Goal: Task Accomplishment & Management: Complete application form

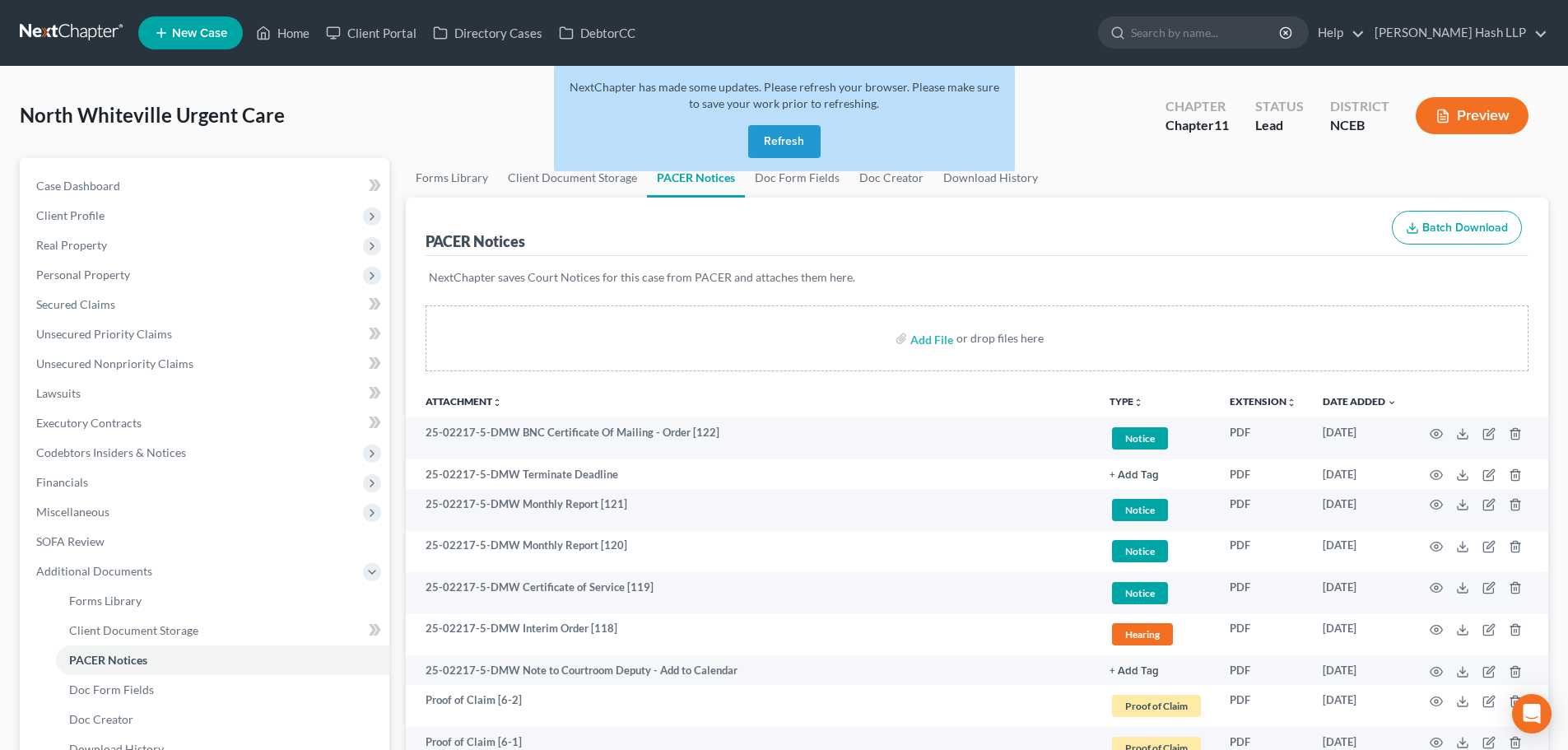
scroll to position [83, 0]
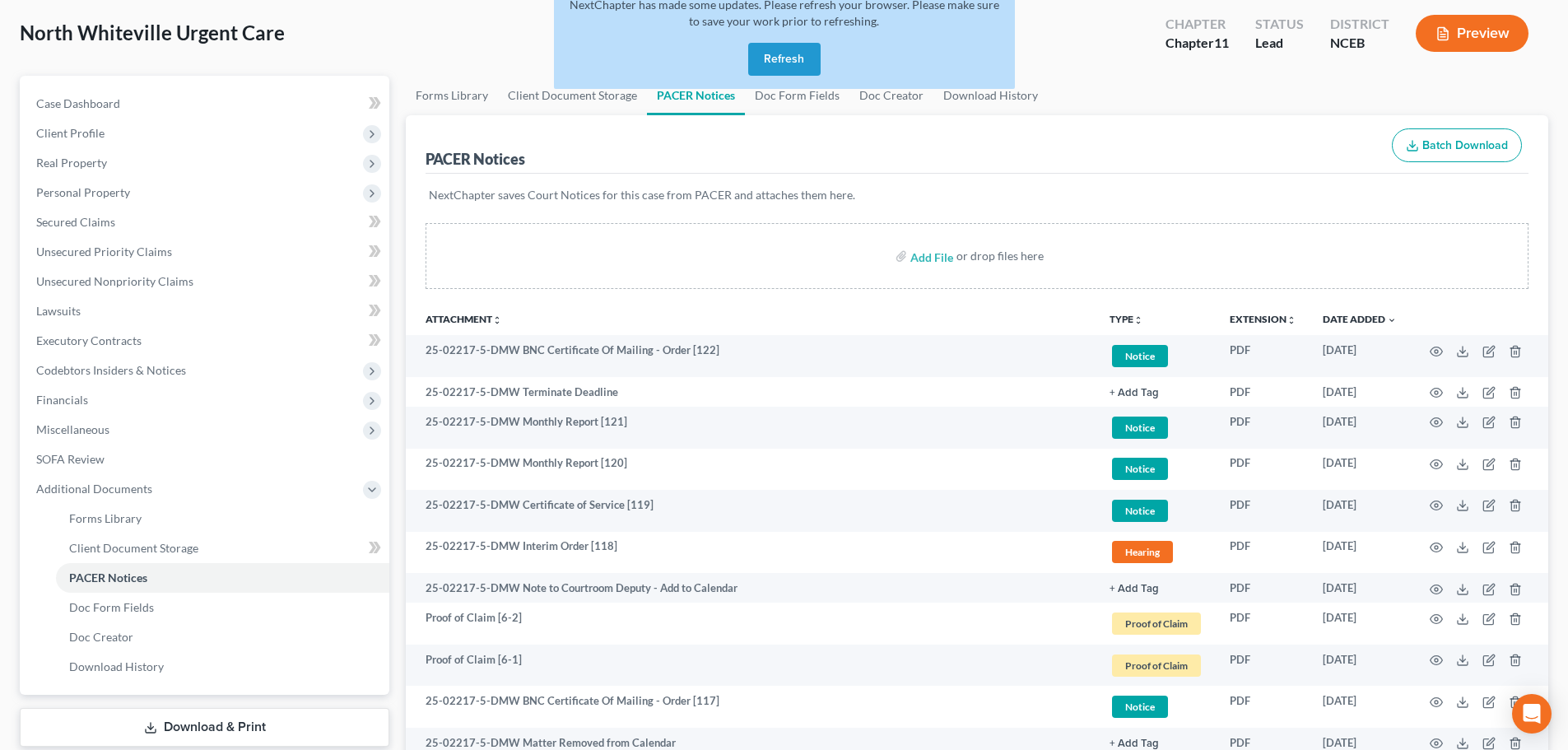
click at [775, 61] on button "Refresh" at bounding box center [784, 59] width 72 height 33
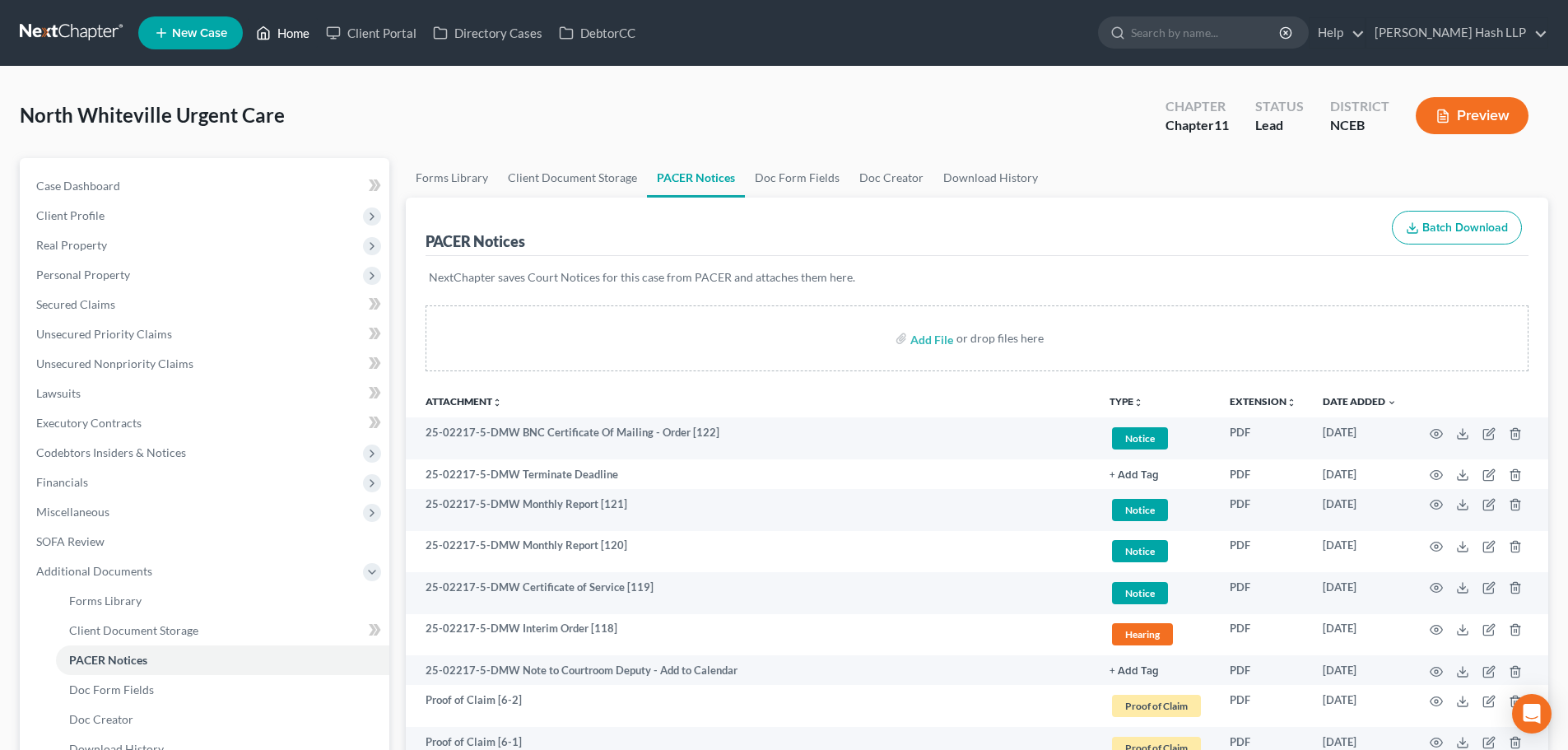
click at [299, 28] on link "Home" at bounding box center [282, 33] width 70 height 30
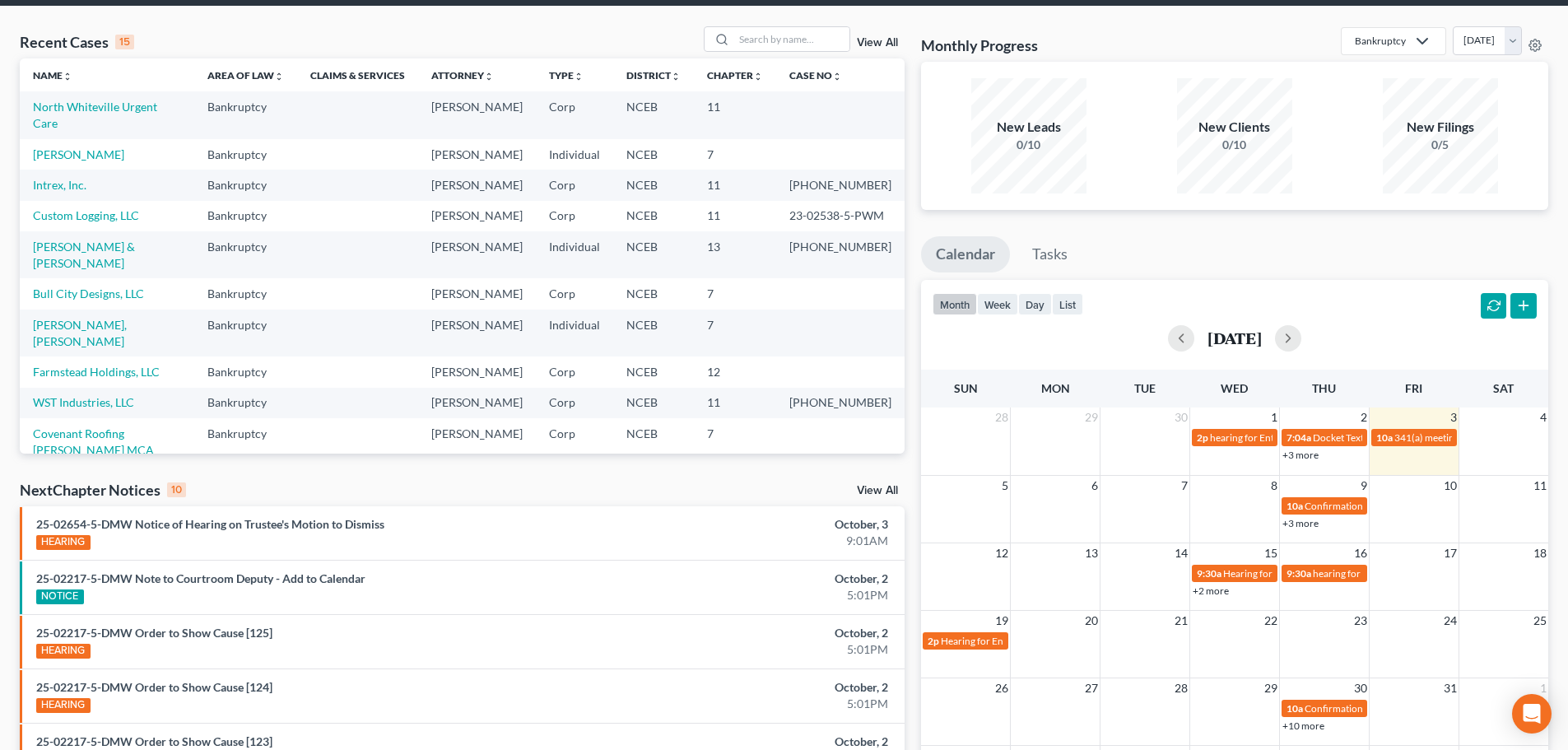
scroll to position [164, 0]
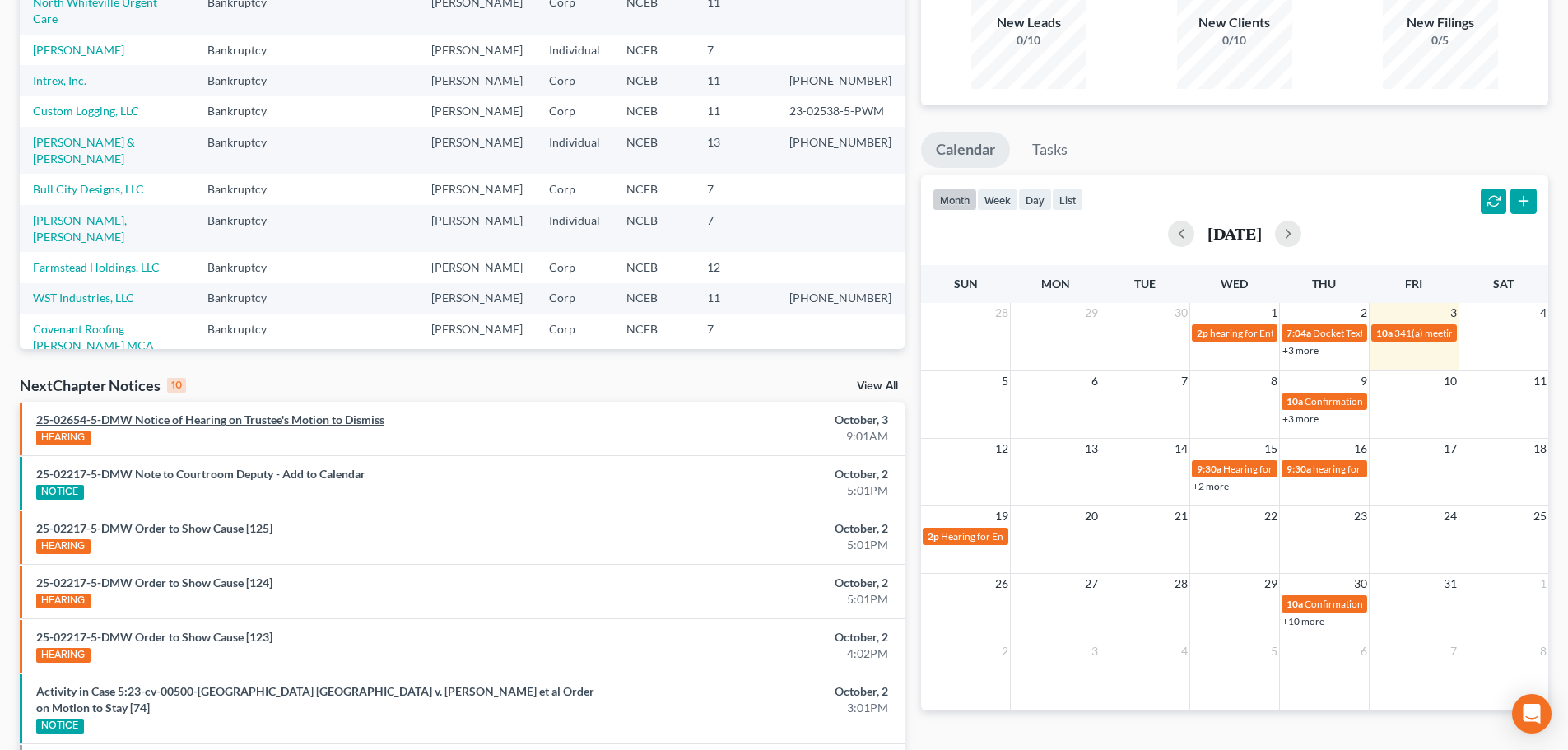
click at [279, 416] on link "25-02654-5-DMW Notice of Hearing on Trustee's Motion to Dismiss" at bounding box center [210, 419] width 348 height 14
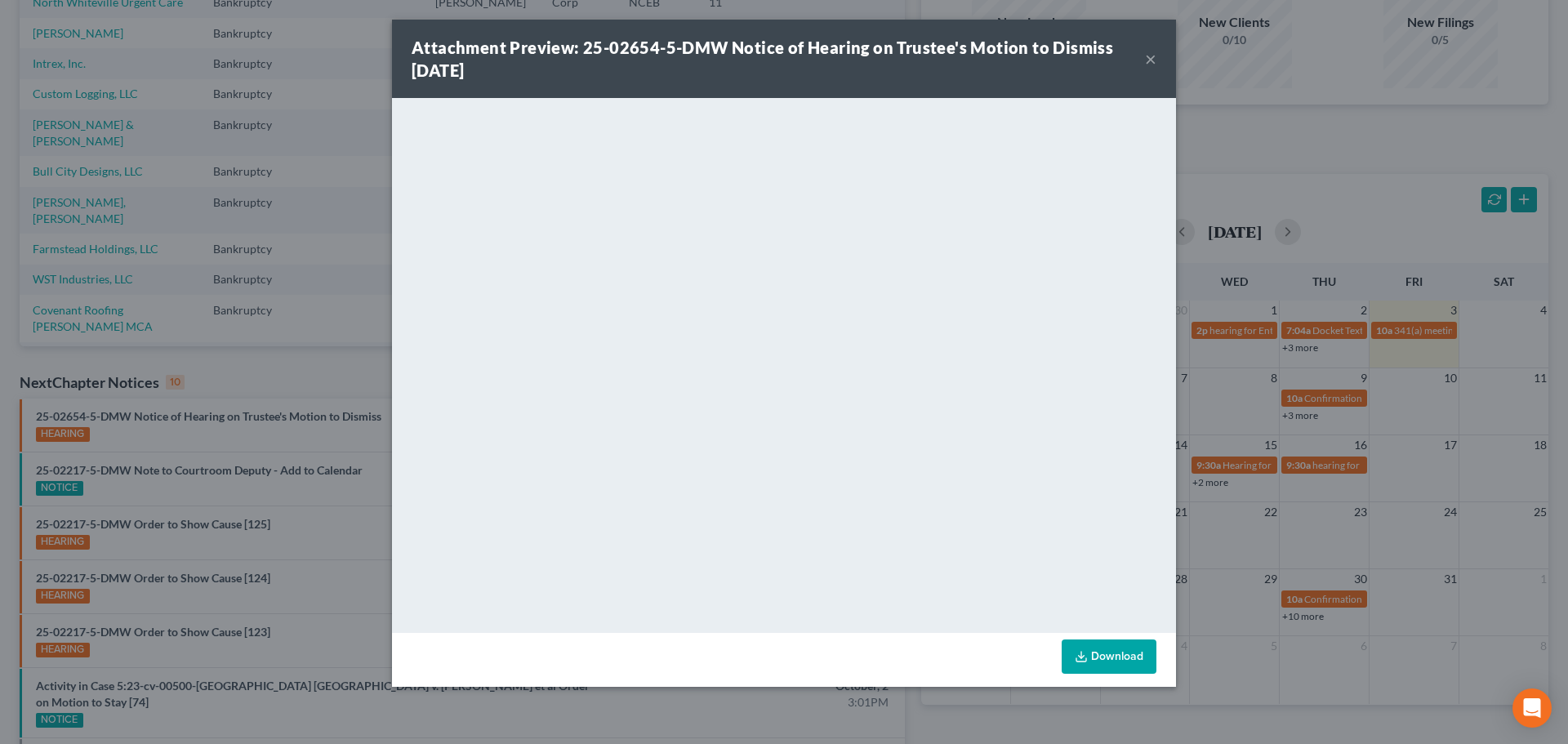
click at [1146, 62] on button "×" at bounding box center [1150, 58] width 11 height 19
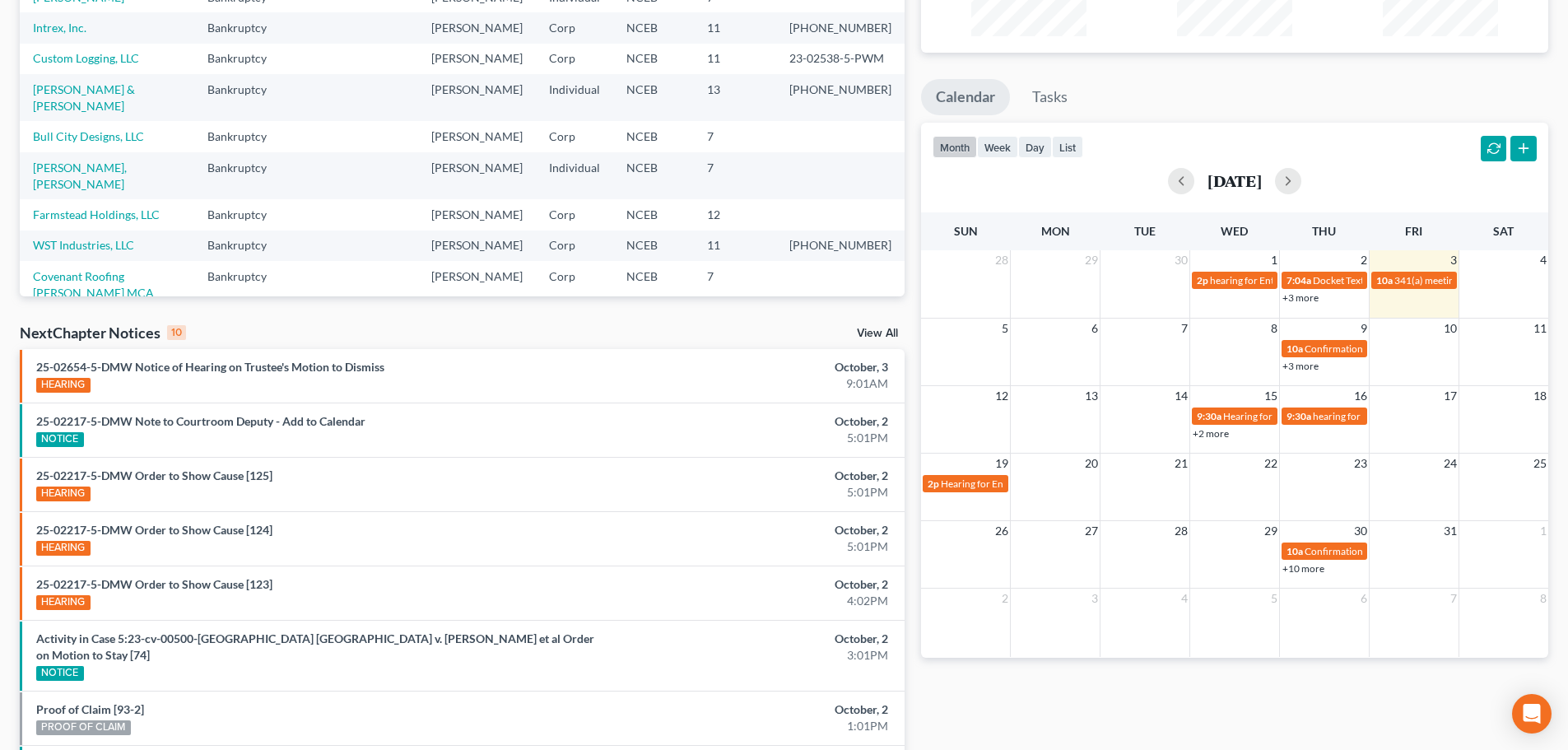
scroll to position [247, 0]
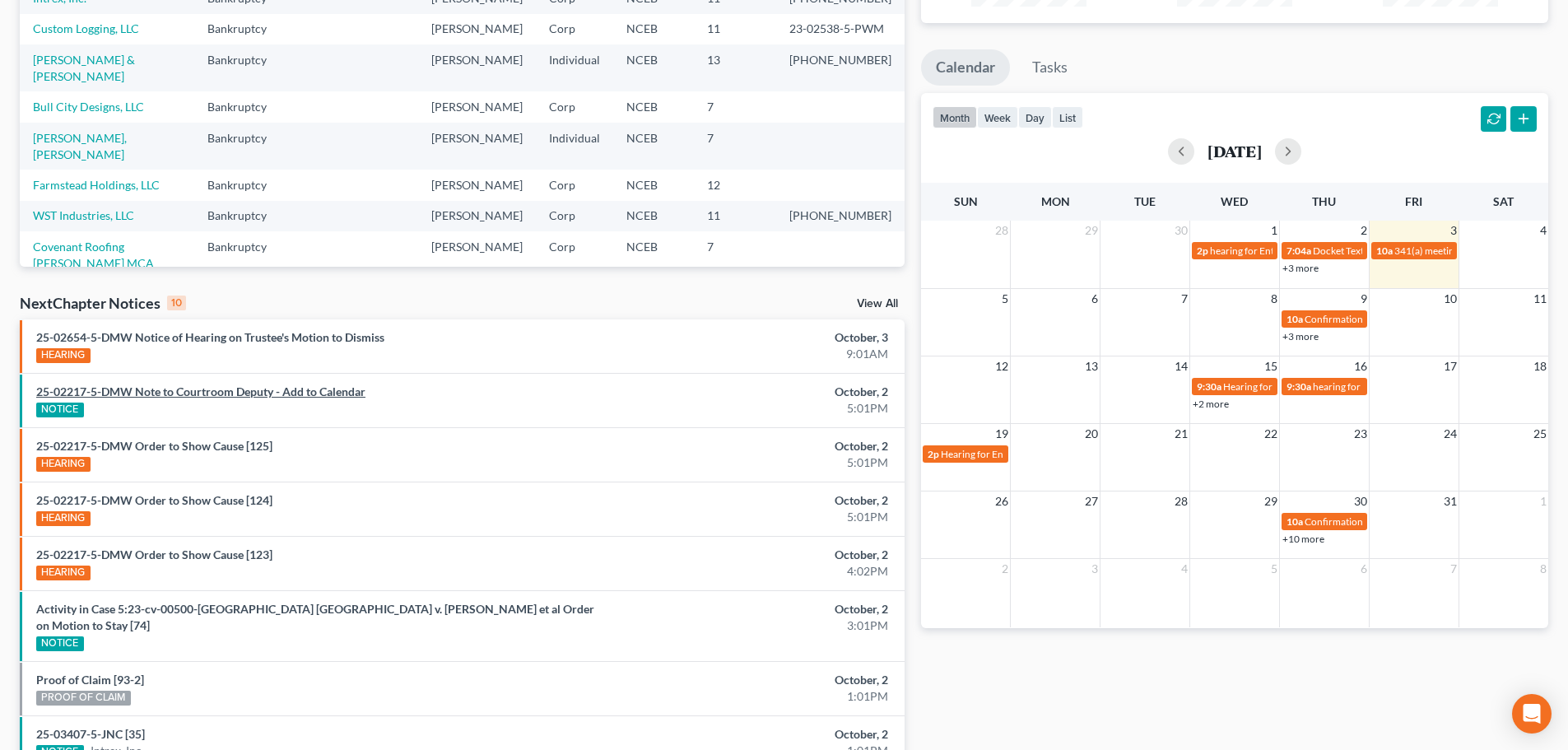
click at [194, 397] on link "25-02217-5-DMW Note to Courtroom Deputy - Add to Calendar" at bounding box center [201, 391] width 329 height 14
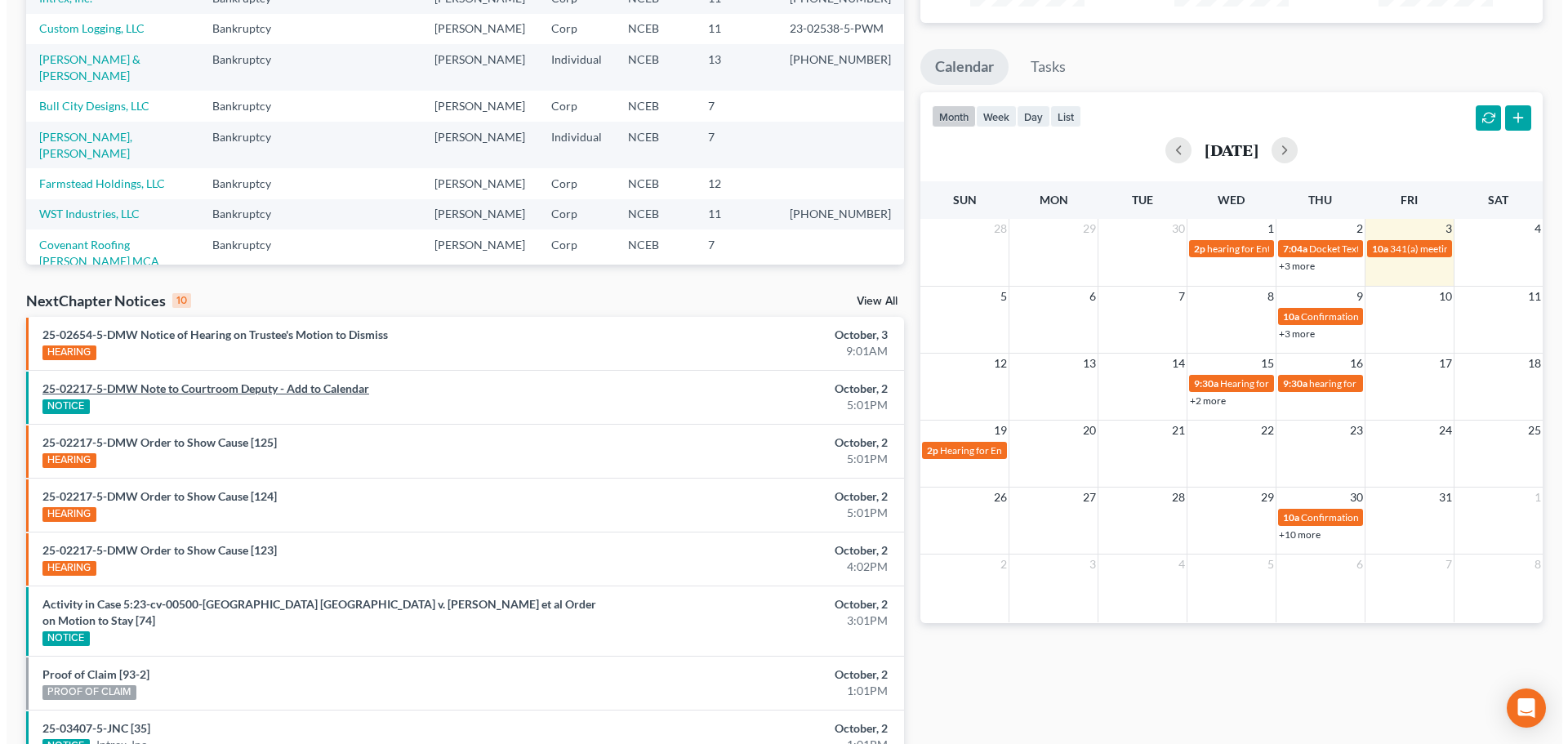
scroll to position [212, 0]
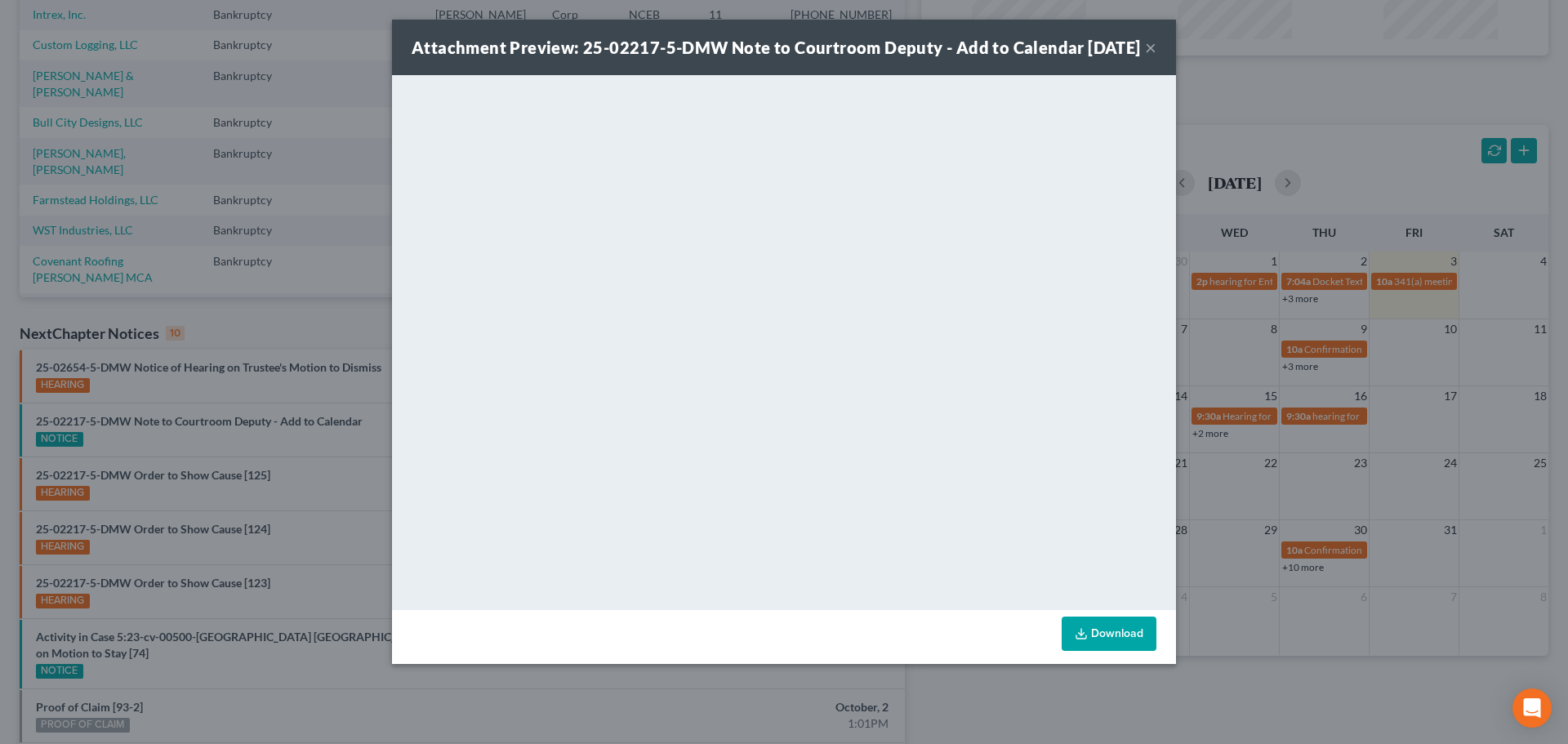
click at [1149, 56] on button "×" at bounding box center [1150, 47] width 11 height 19
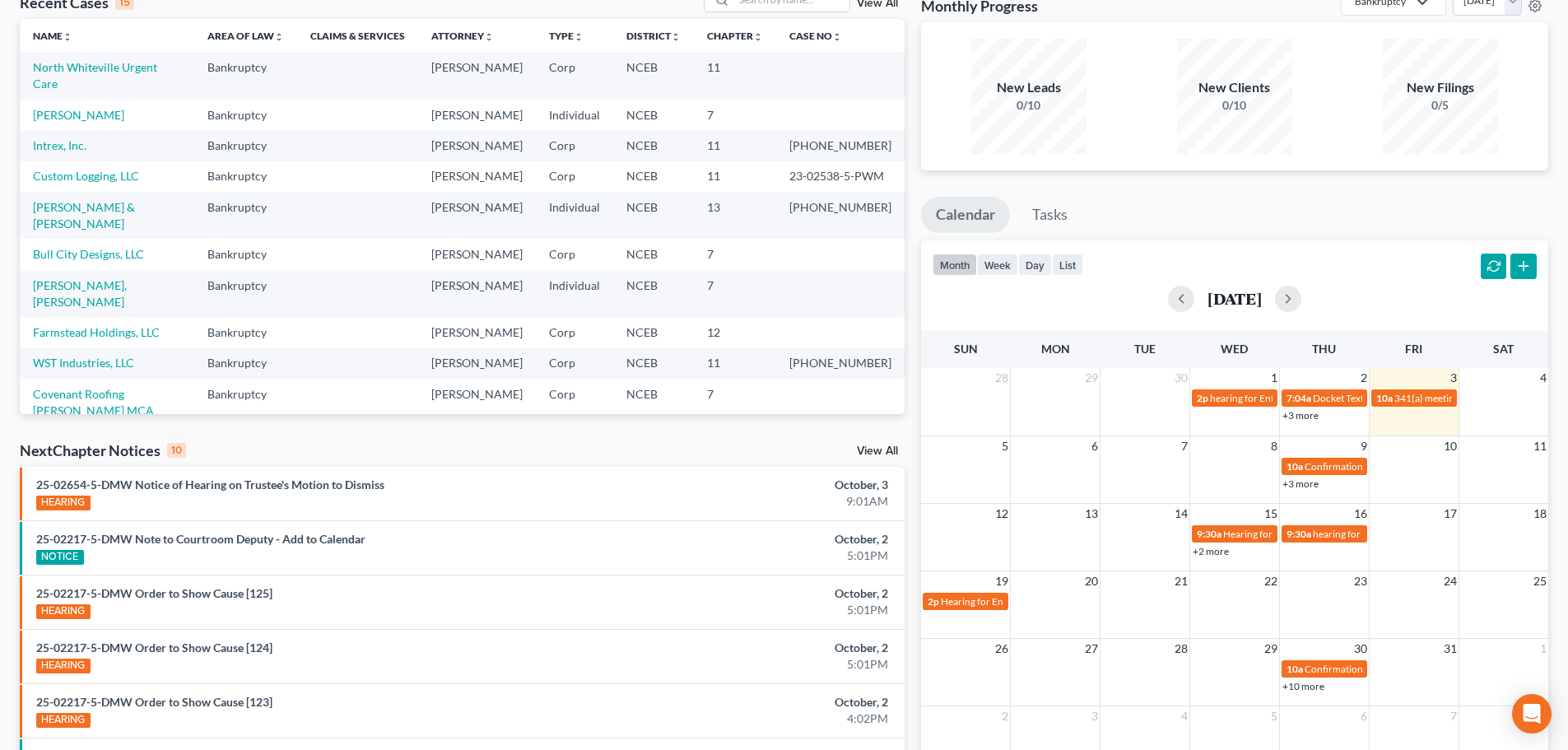
scroll to position [0, 0]
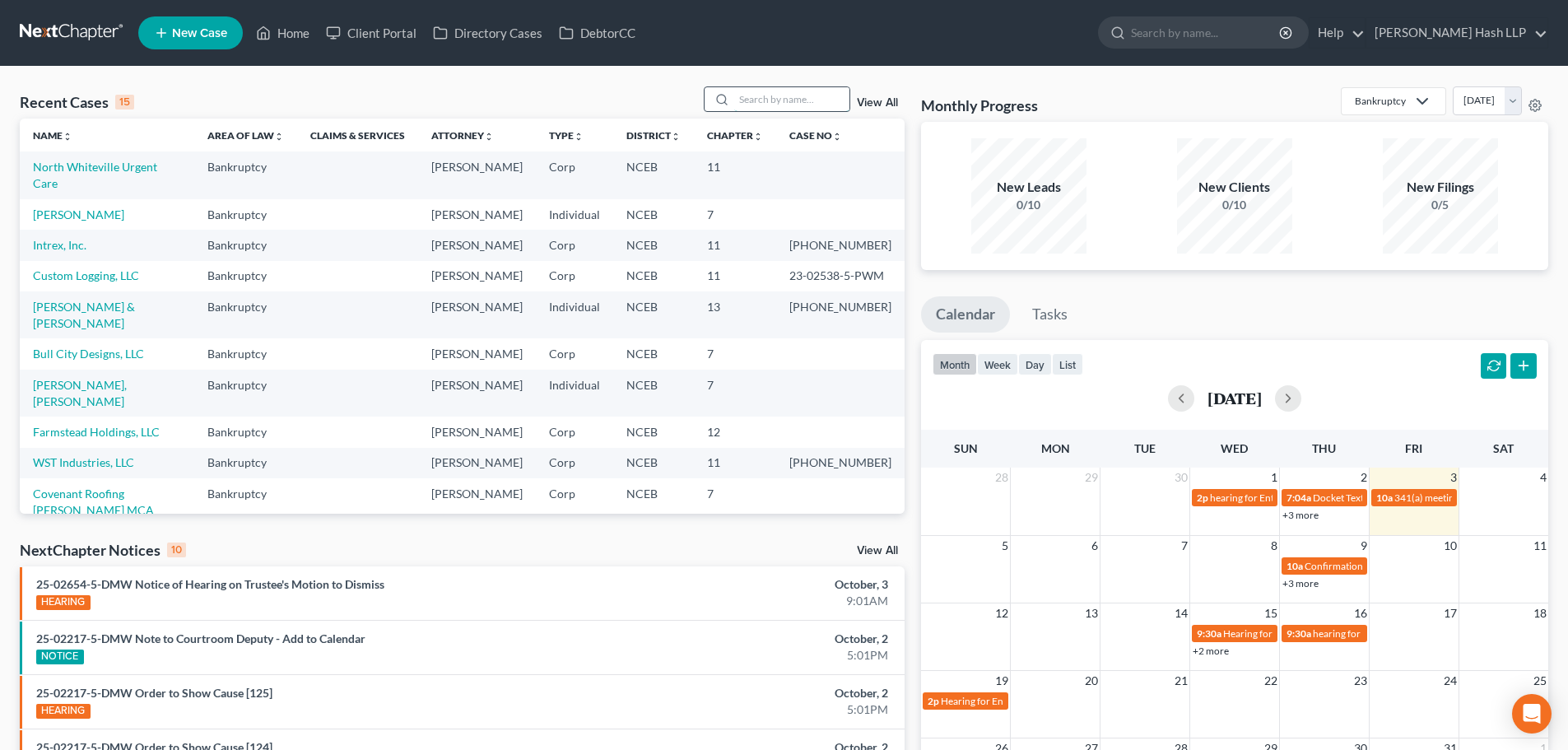
click at [748, 99] on input "search" at bounding box center [791, 99] width 115 height 24
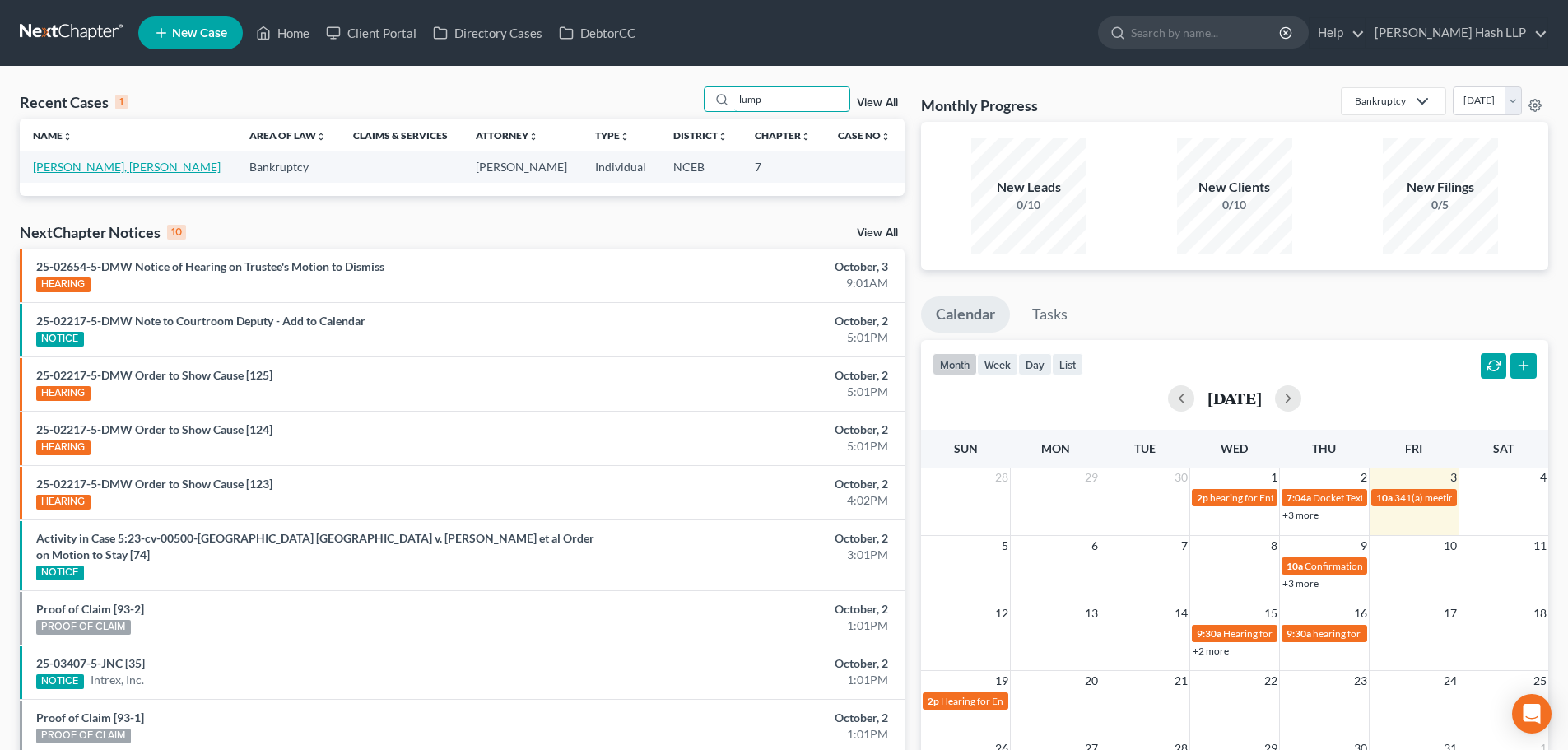
type input "lump"
click at [118, 168] on link "[PERSON_NAME], [PERSON_NAME]" at bounding box center [126, 166] width 188 height 14
select select "10"
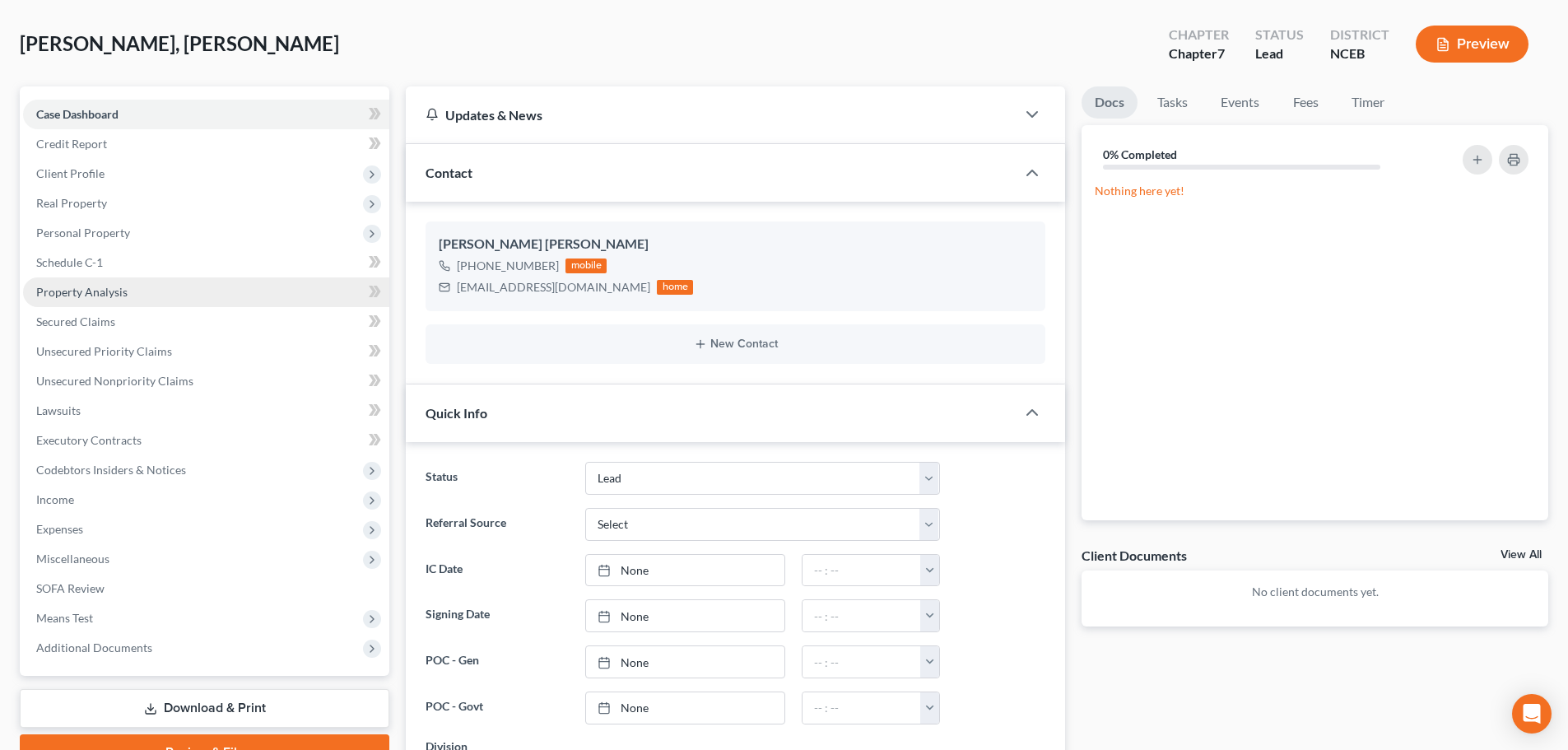
scroll to position [83, 0]
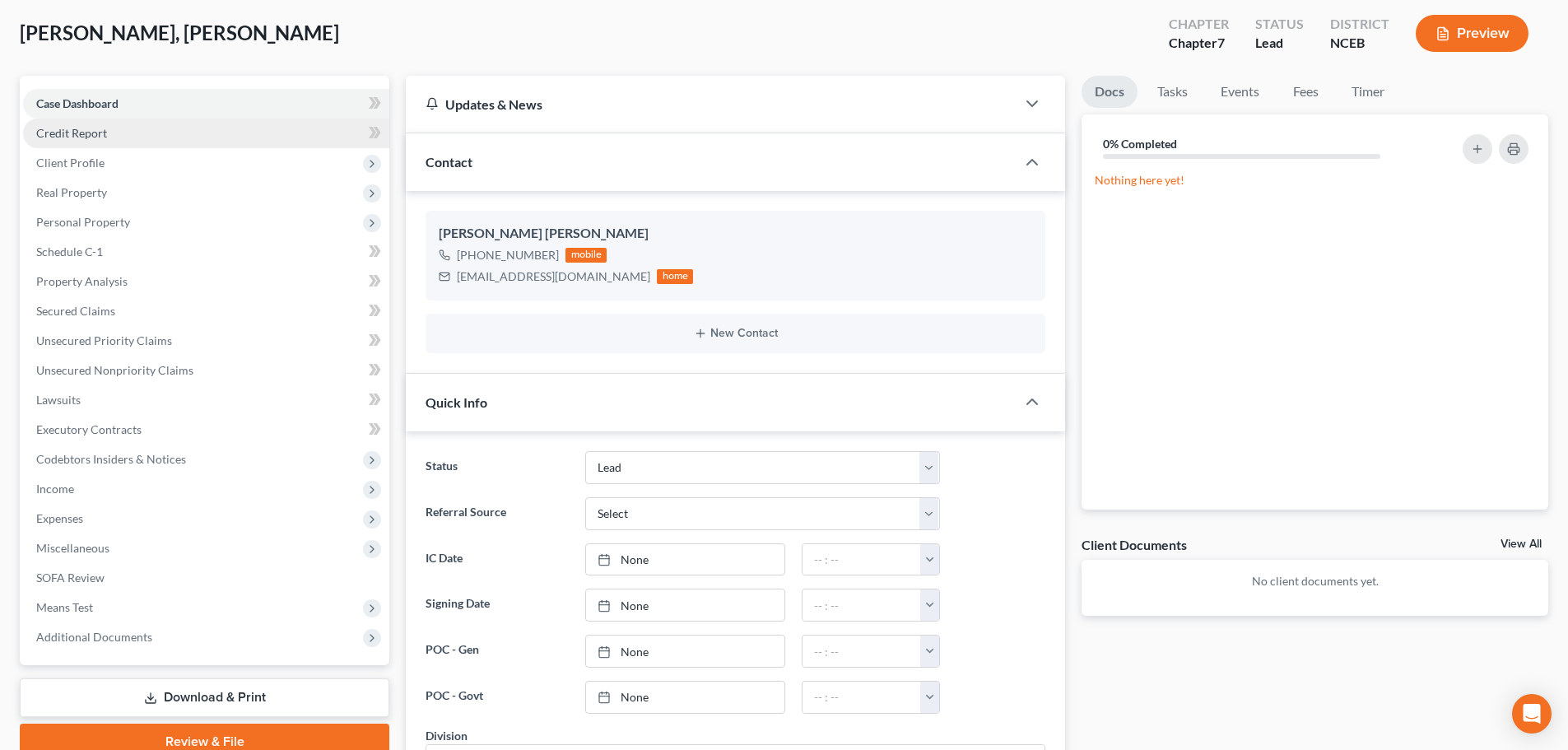
click at [93, 131] on span "Credit Report" at bounding box center [72, 133] width 71 height 14
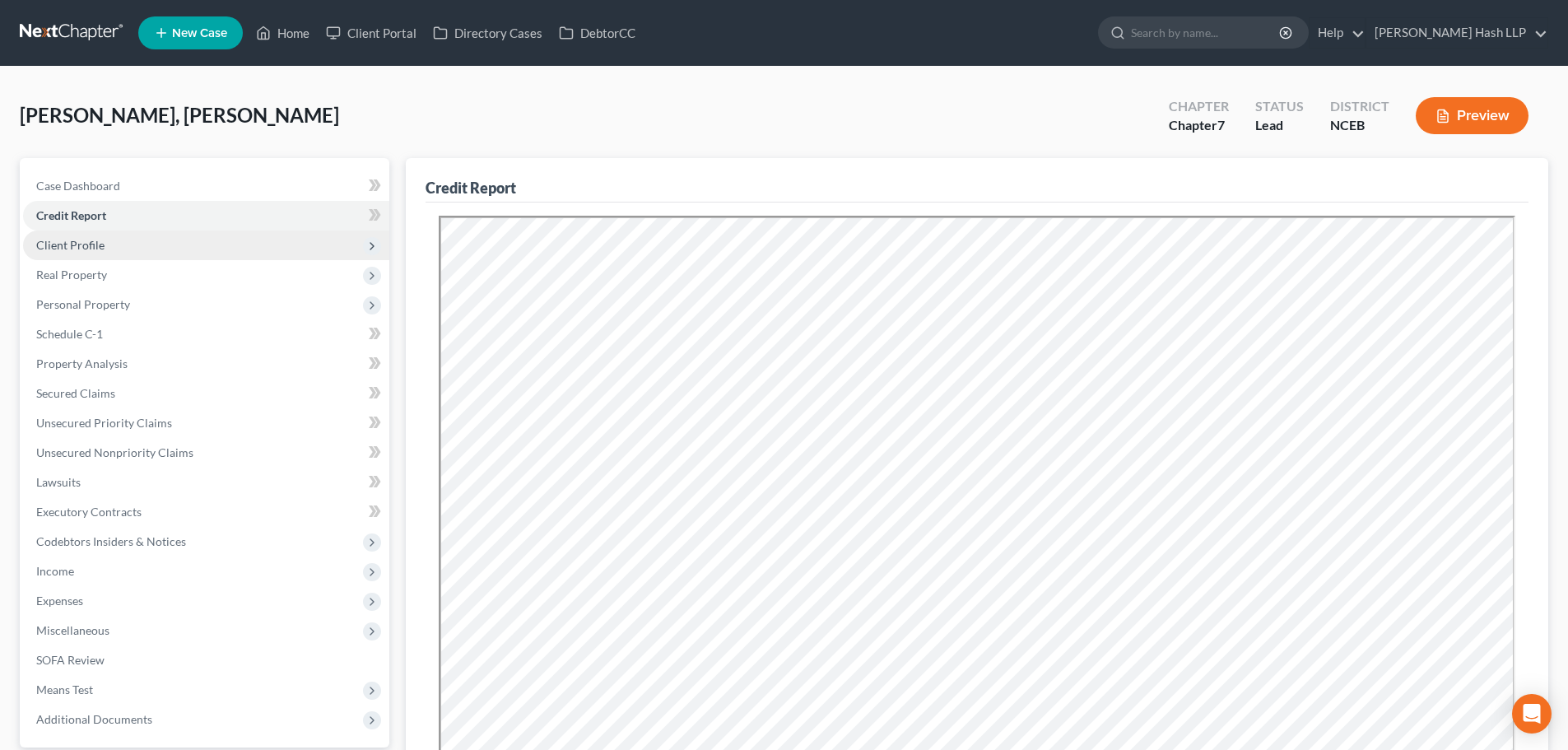
click at [77, 240] on span "Client Profile" at bounding box center [71, 244] width 69 height 14
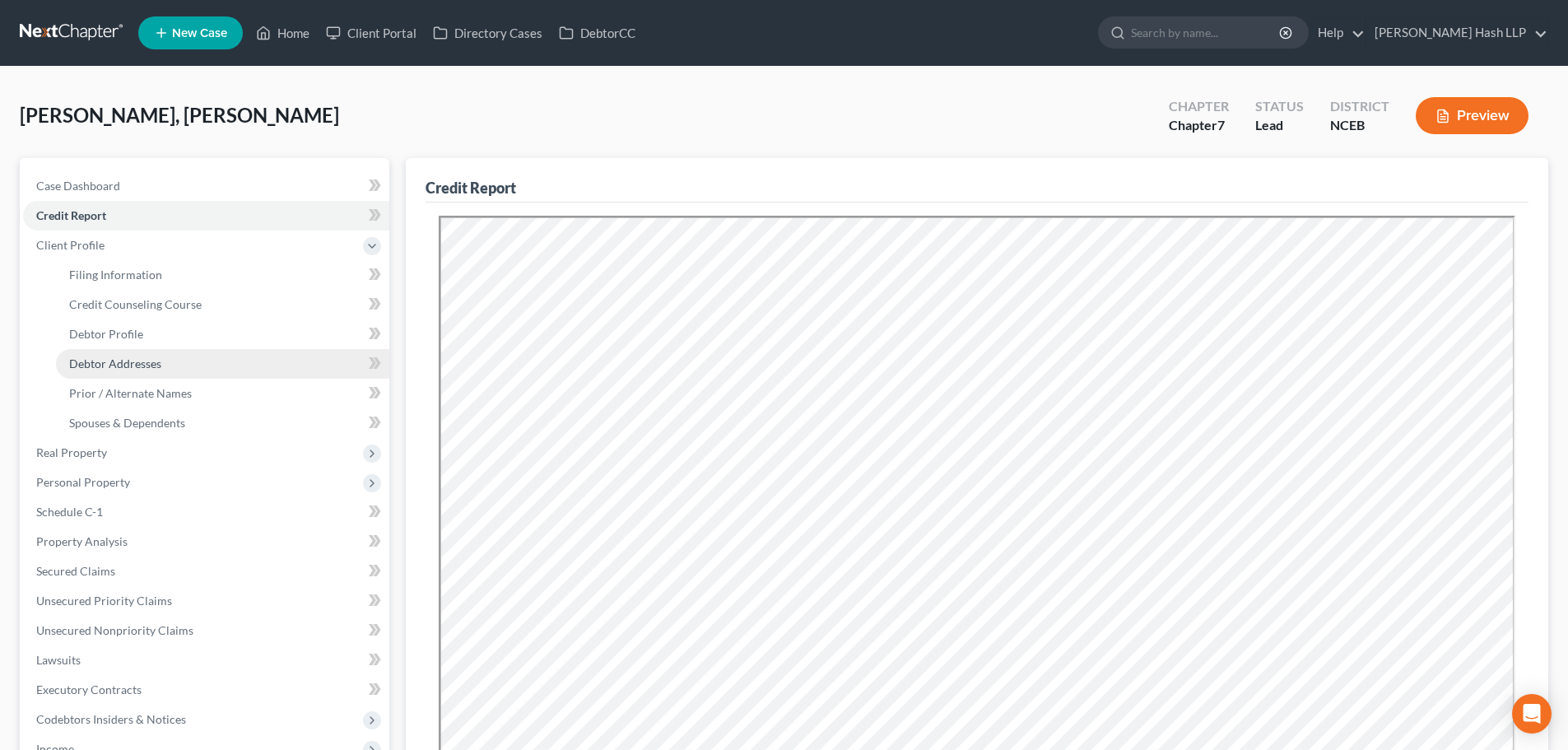
click at [133, 358] on span "Debtor Addresses" at bounding box center [114, 363] width 92 height 14
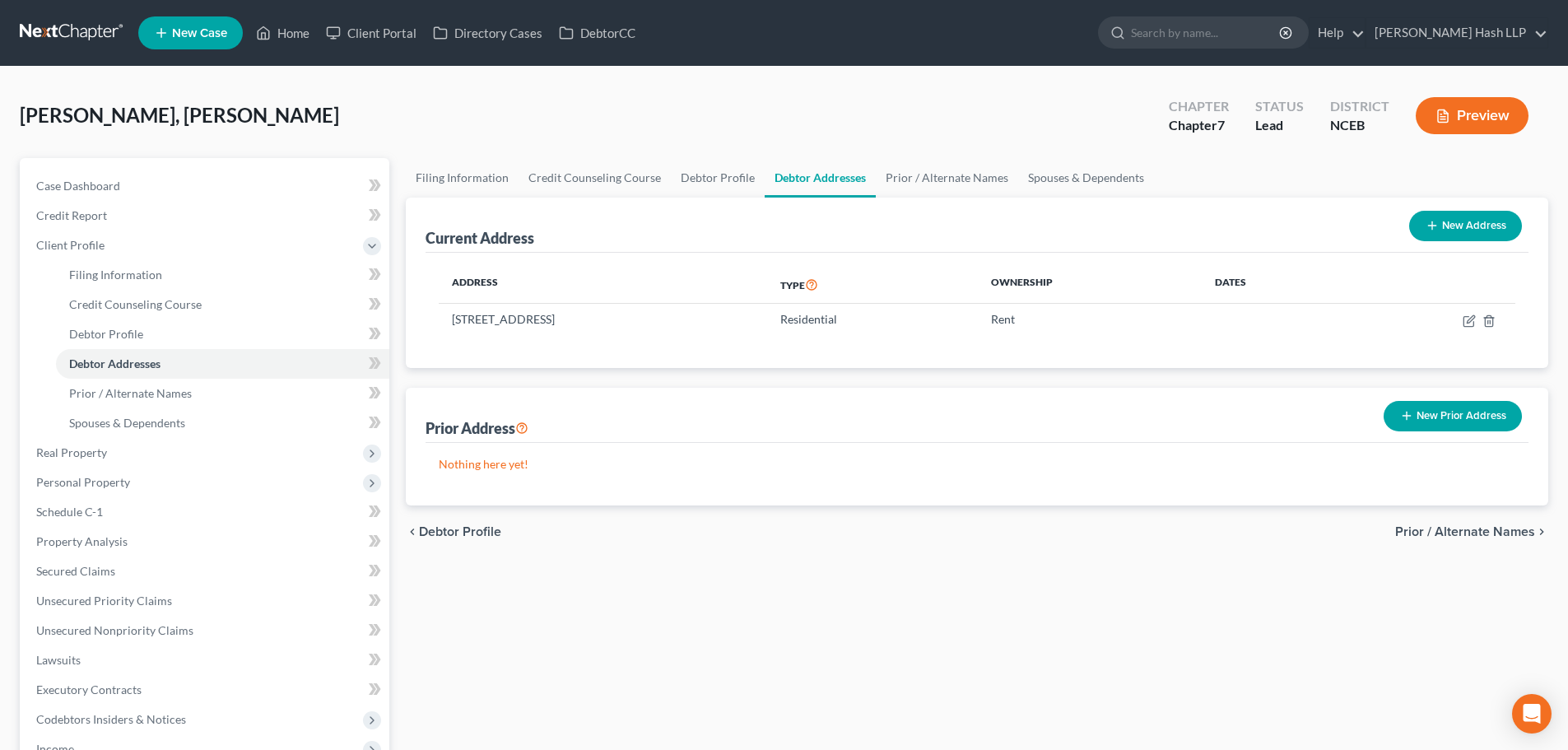
click at [1468, 423] on button "New Prior Address" at bounding box center [1452, 415] width 138 height 31
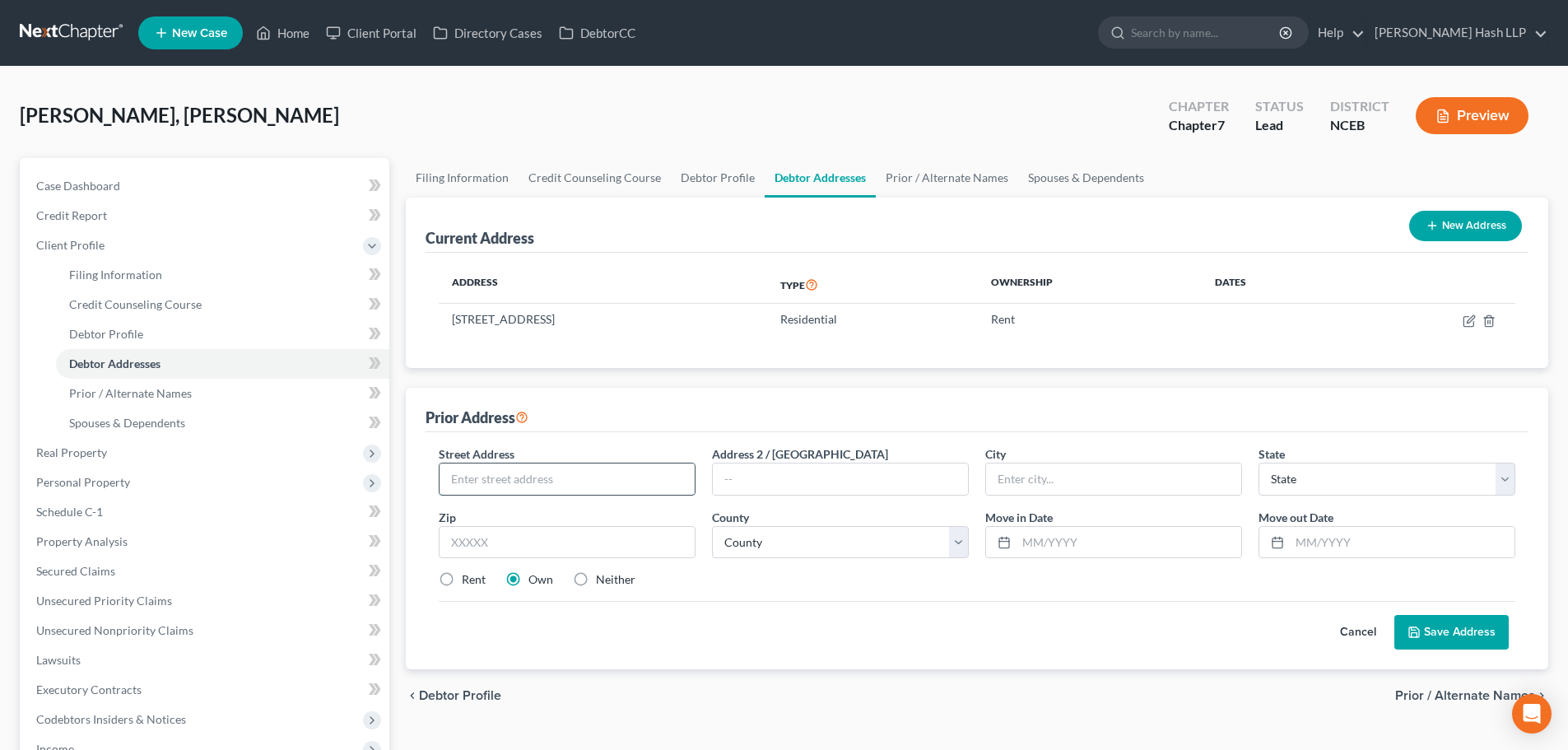
click at [639, 480] on input "text" at bounding box center [567, 480] width 255 height 32
type input "[STREET_ADDRESS]"
click at [1034, 486] on input "text" at bounding box center [1113, 480] width 255 height 32
click at [582, 540] on input "text" at bounding box center [567, 542] width 256 height 33
type input "27705"
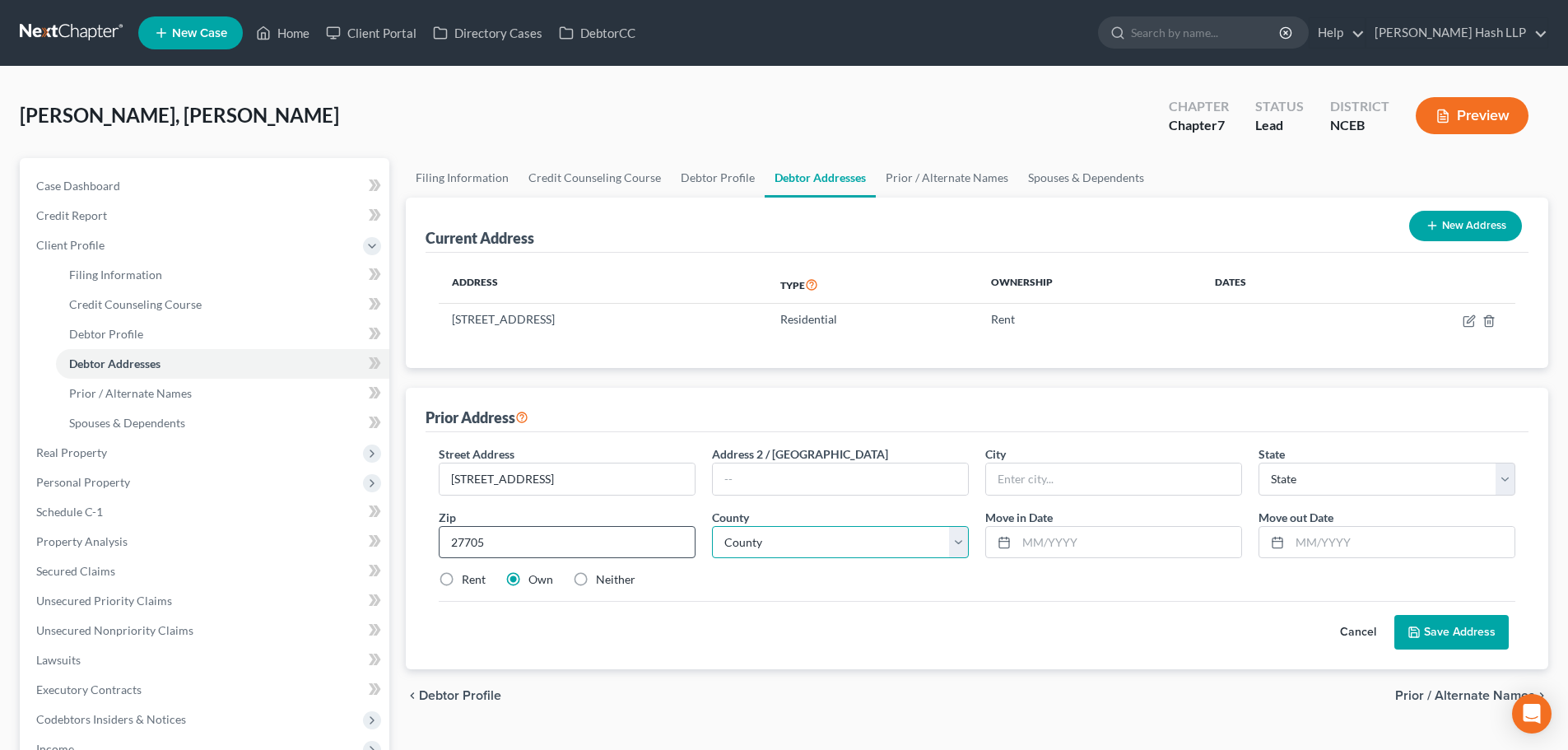
type input "[GEOGRAPHIC_DATA]"
select select "28"
click at [954, 549] on select "County [GEOGRAPHIC_DATA] [GEOGRAPHIC_DATA] [GEOGRAPHIC_DATA] [GEOGRAPHIC_DATA] …" at bounding box center [840, 542] width 256 height 33
select select "31"
click at [712, 526] on select "County [GEOGRAPHIC_DATA] [GEOGRAPHIC_DATA] [GEOGRAPHIC_DATA] [GEOGRAPHIC_DATA] …" at bounding box center [840, 542] width 256 height 33
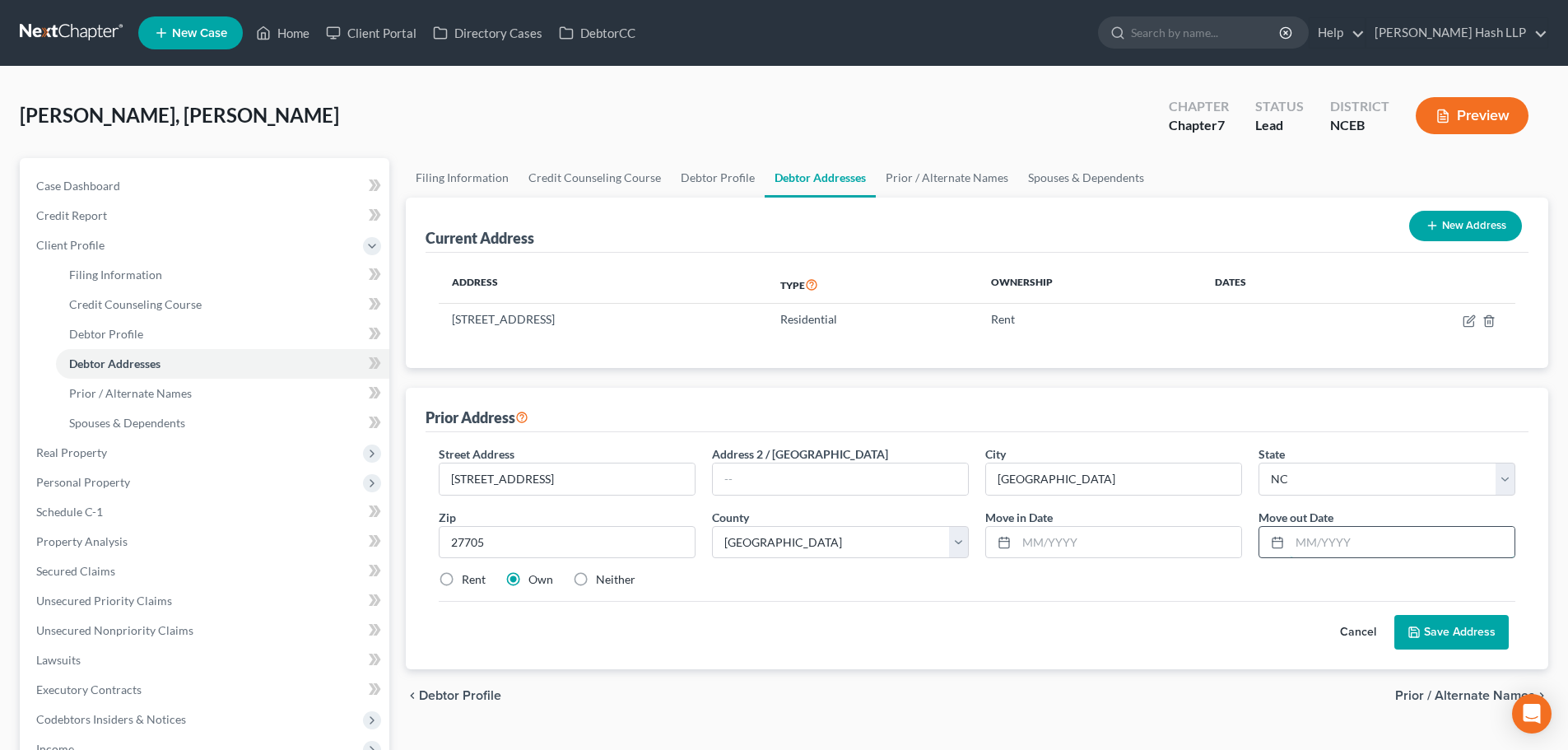
click at [1303, 542] on input "text" at bounding box center [1402, 543] width 225 height 32
type input "09/2025"
click at [462, 582] on label "Rent" at bounding box center [474, 580] width 24 height 17
click at [468, 582] on input "Rent" at bounding box center [474, 577] width 11 height 11
radio input "true"
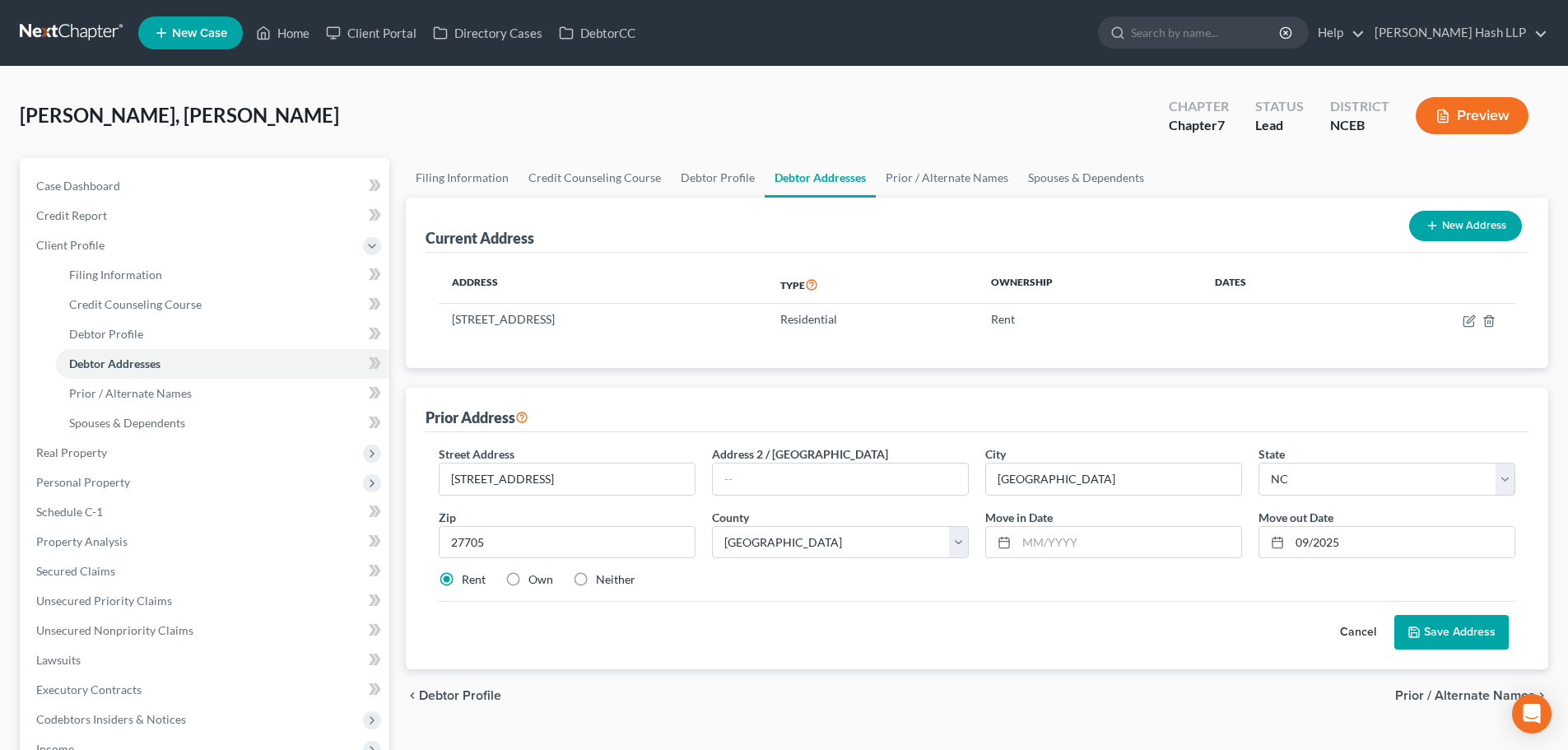
click at [1440, 628] on button "Save Address" at bounding box center [1451, 632] width 114 height 34
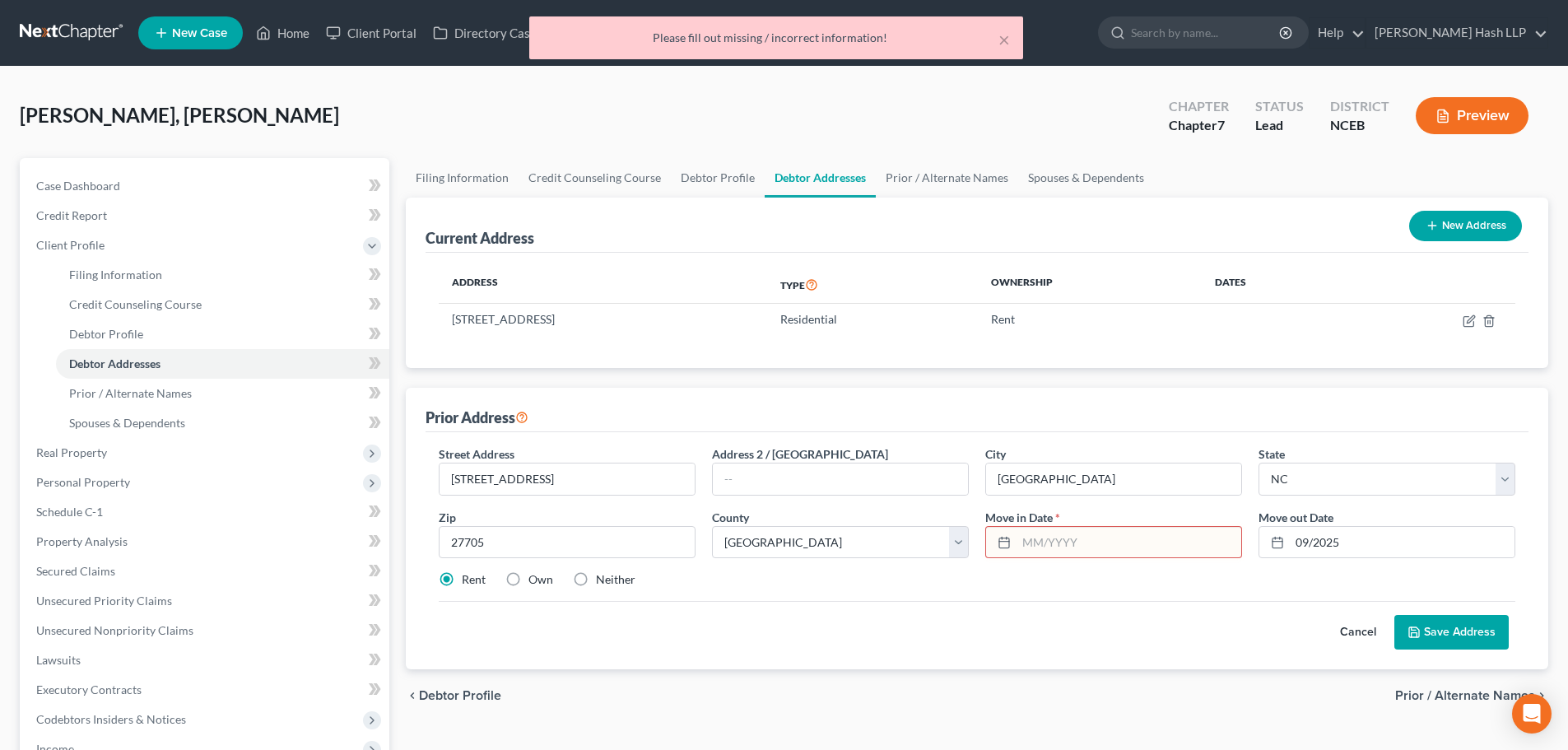
click at [1078, 546] on input "text" at bounding box center [1129, 543] width 225 height 32
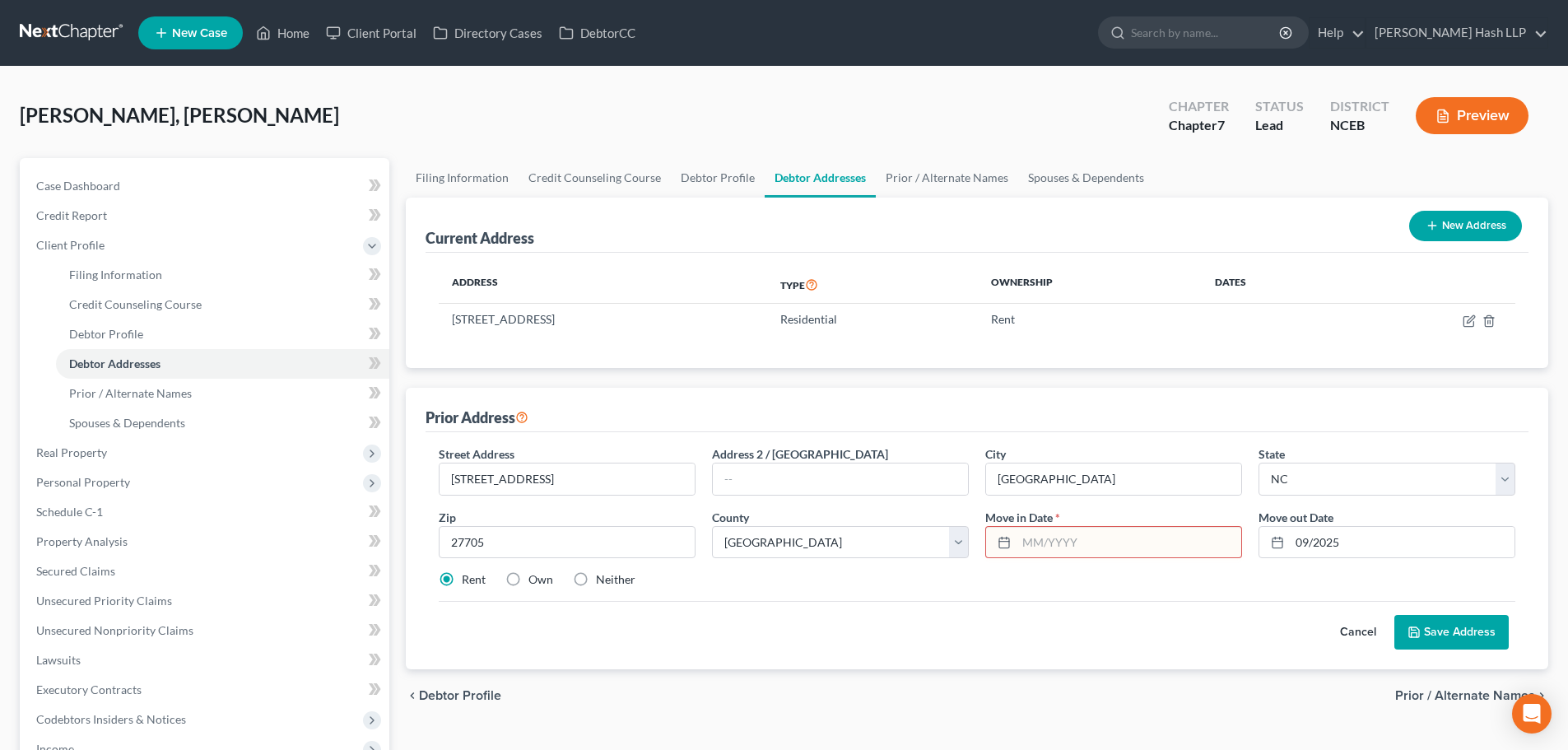
click at [1026, 543] on input "text" at bounding box center [1129, 543] width 225 height 32
type input "09/2025"
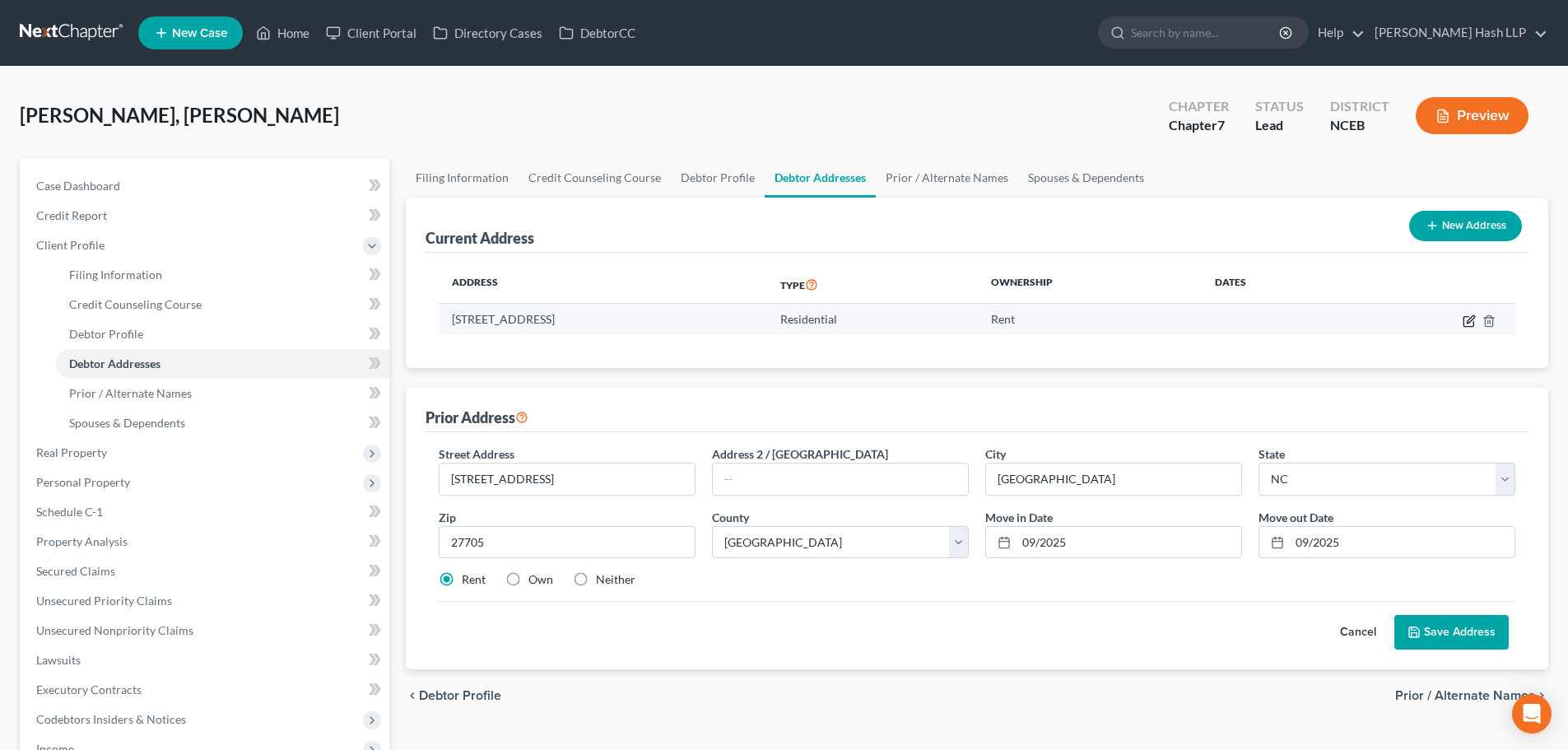
click at [1470, 321] on icon "button" at bounding box center [1470, 319] width 7 height 7
select select "28"
select select "31"
select select "0"
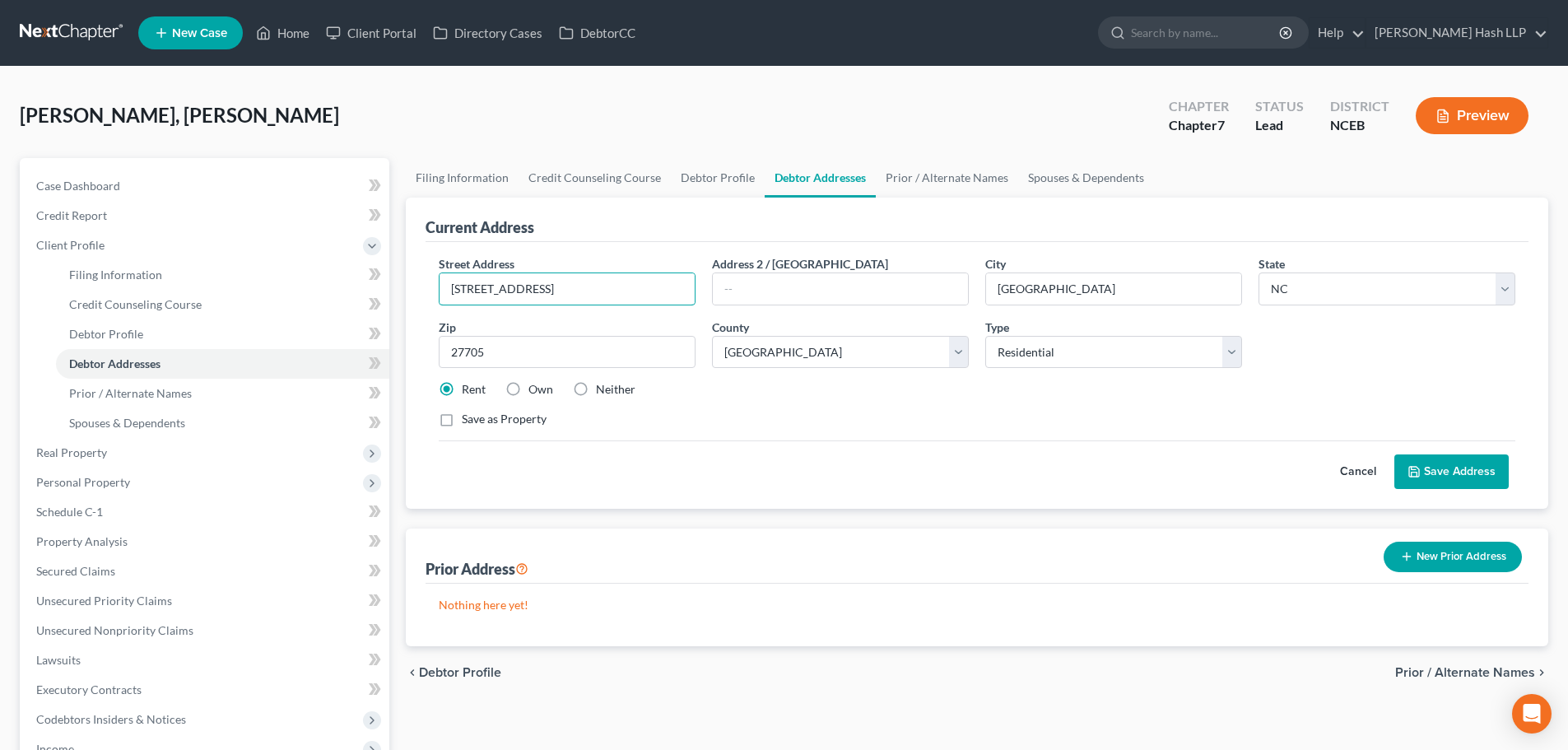
drag, startPoint x: 648, startPoint y: 294, endPoint x: 423, endPoint y: 289, distance: 225.1
click at [423, 289] on div "Current Address Street Address * [STREET_ADDRESS] * [GEOGRAPHIC_DATA] * State […" at bounding box center [977, 353] width 1143 height 311
type input "[STREET_ADDRESS]"
drag, startPoint x: 510, startPoint y: 356, endPoint x: 394, endPoint y: 354, distance: 116.0
click at [394, 354] on div "Petition Navigation Case Dashboard Payments Invoices Payments Payments Credit R…" at bounding box center [783, 589] width 1545 height 862
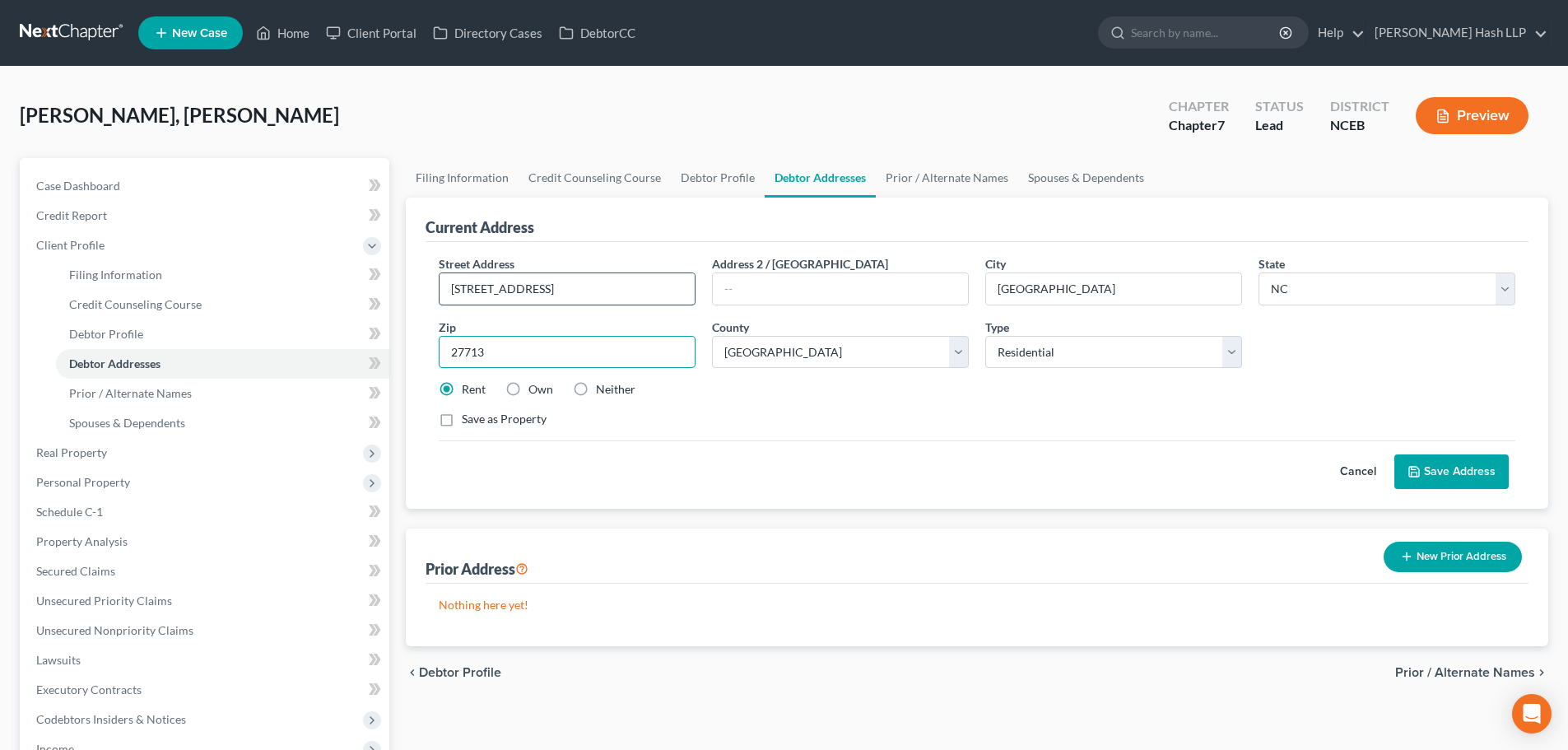
type input "27713"
drag, startPoint x: 588, startPoint y: 296, endPoint x: 416, endPoint y: 290, distance: 172.1
click at [416, 290] on div "Current Address Street Address * [STREET_ADDRESS] Address 2 / [GEOGRAPHIC_DATA]…" at bounding box center [977, 353] width 1143 height 311
click at [286, 32] on link "Home" at bounding box center [282, 33] width 70 height 30
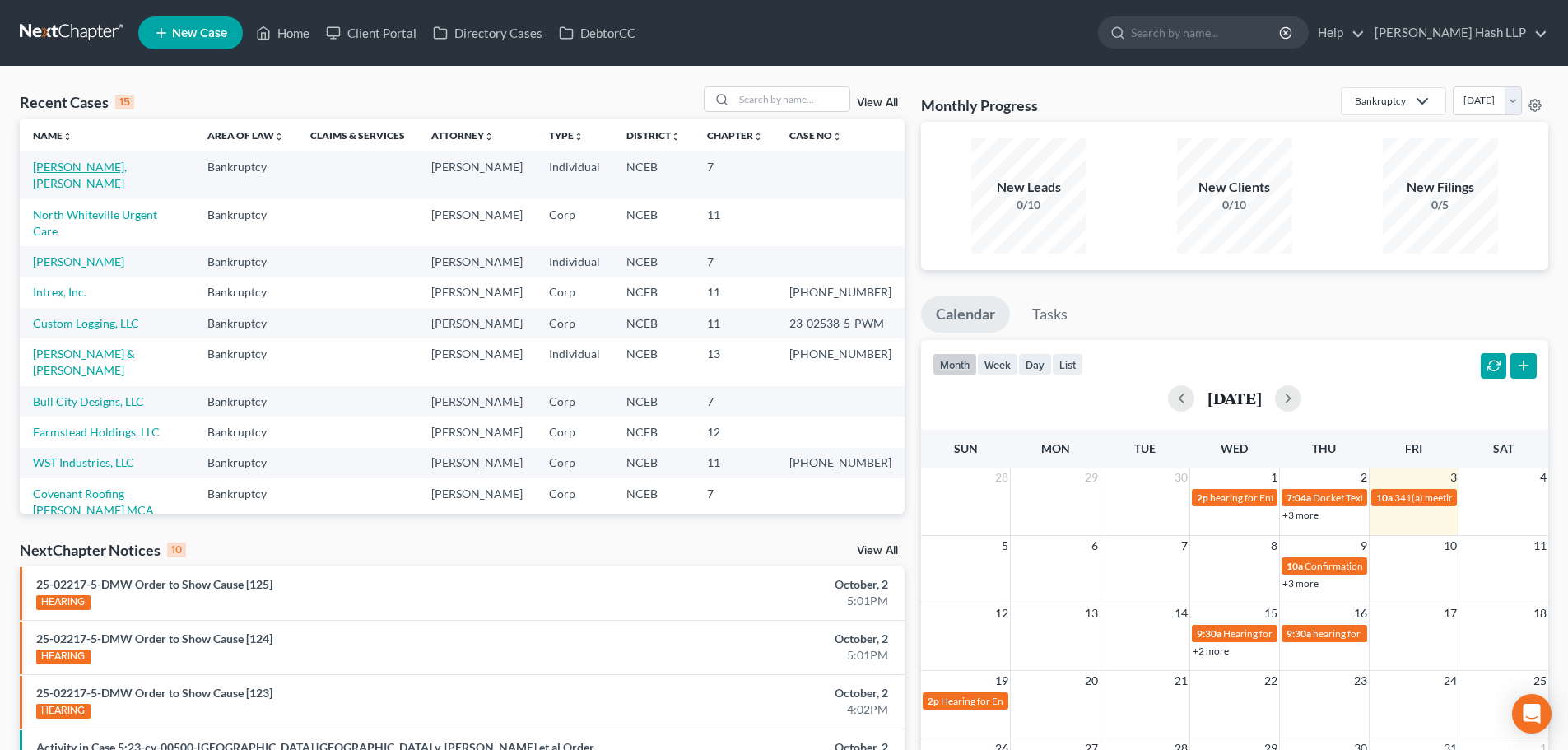
click at [66, 168] on link "[PERSON_NAME], [PERSON_NAME]" at bounding box center [79, 175] width 94 height 31
select select "10"
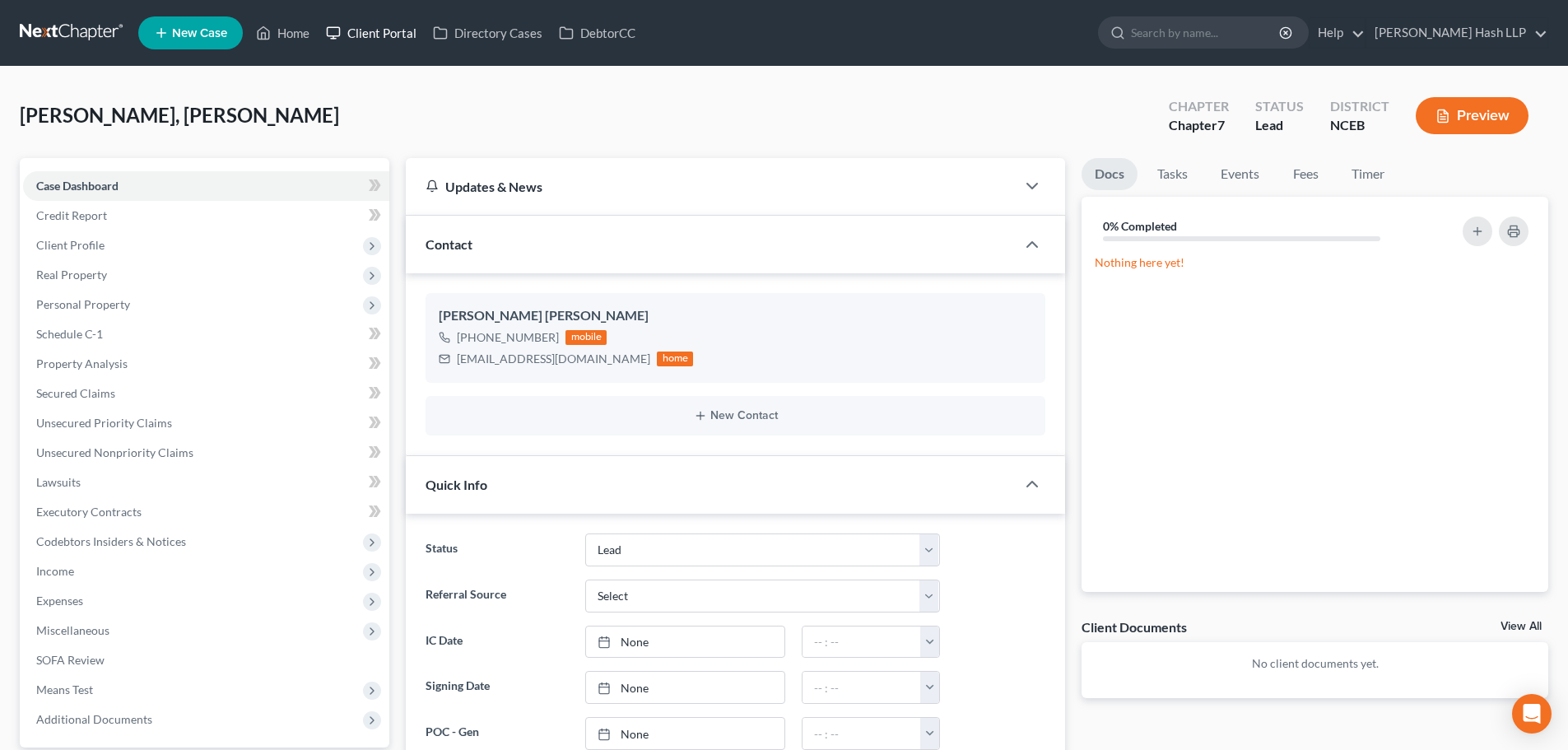
click at [378, 33] on link "Client Portal" at bounding box center [371, 33] width 107 height 30
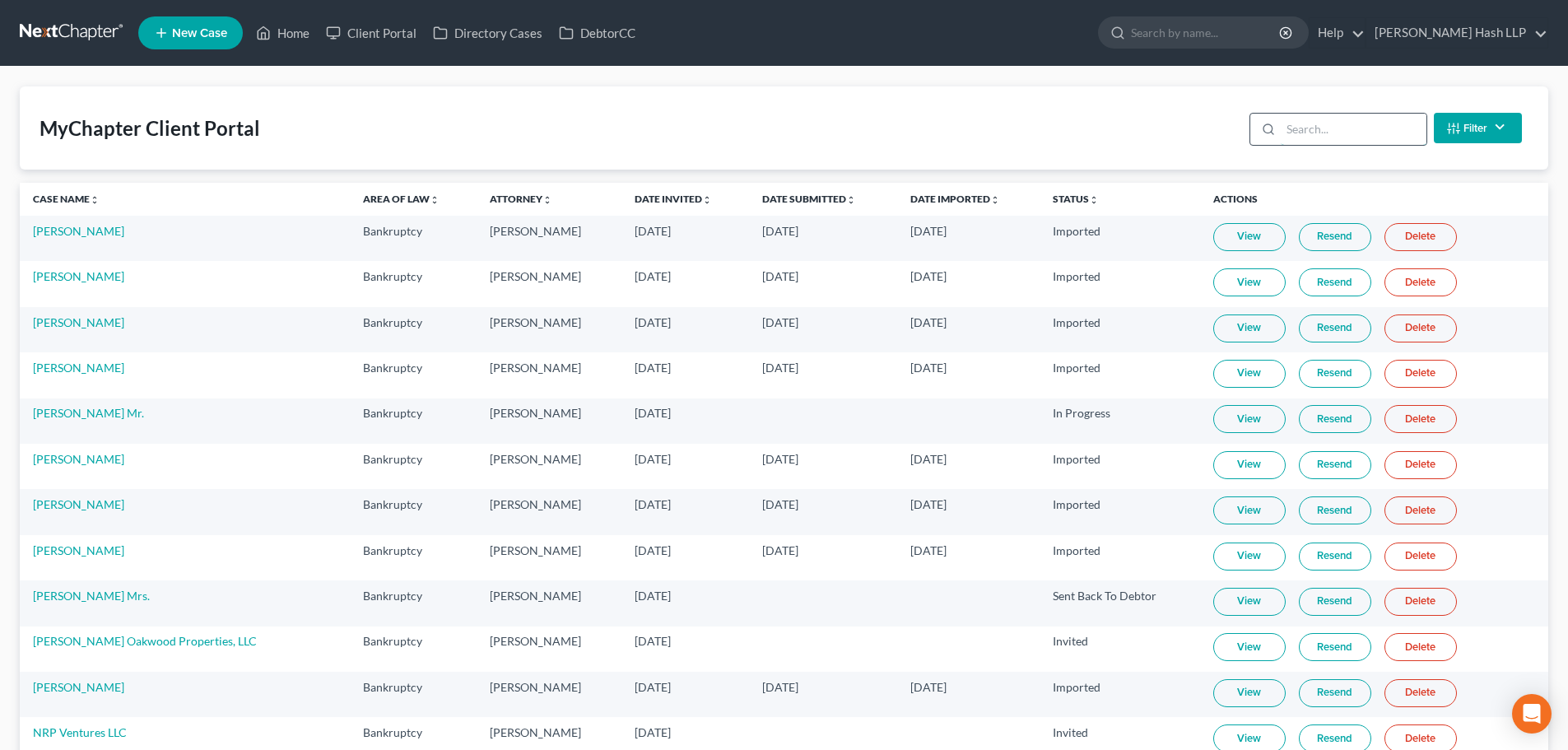
click at [1339, 132] on input "search" at bounding box center [1353, 129] width 146 height 32
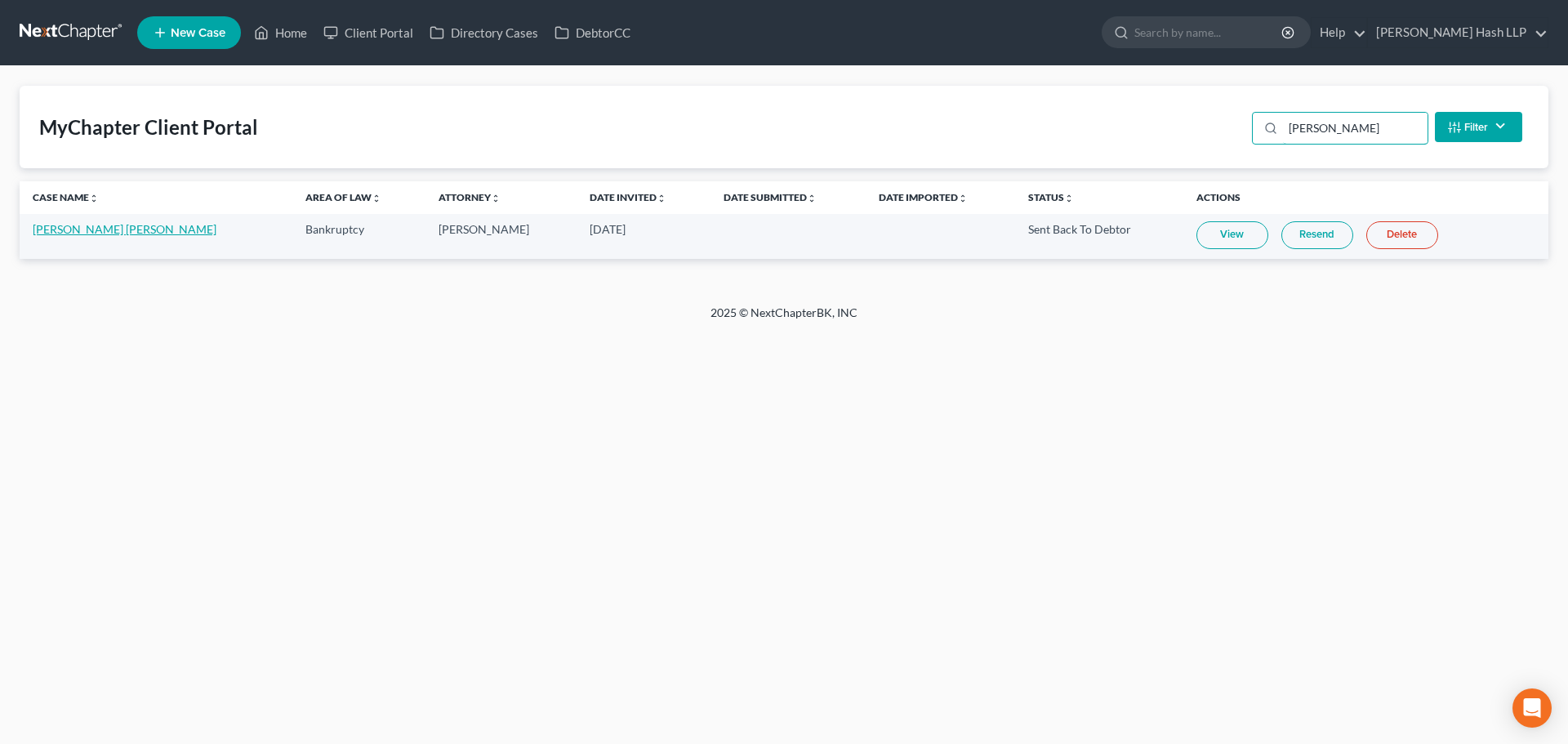
type input "[PERSON_NAME]"
click at [94, 230] on link "[PERSON_NAME] [PERSON_NAME]" at bounding box center [124, 229] width 183 height 14
